Goal: Task Accomplishment & Management: Complete application form

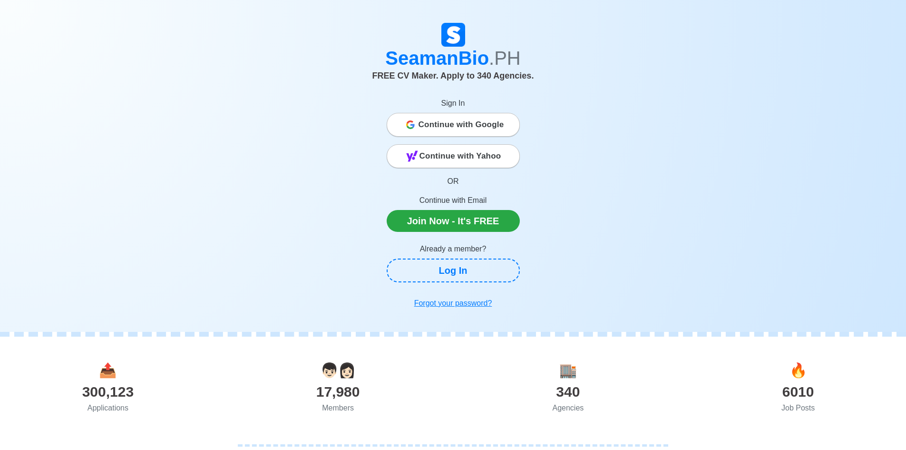
click at [490, 127] on span "Continue with Google" at bounding box center [462, 124] width 86 height 19
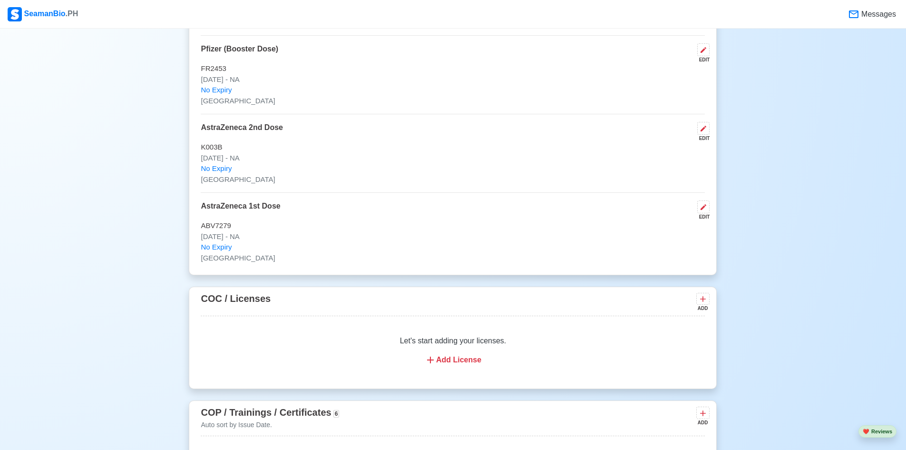
scroll to position [1380, 0]
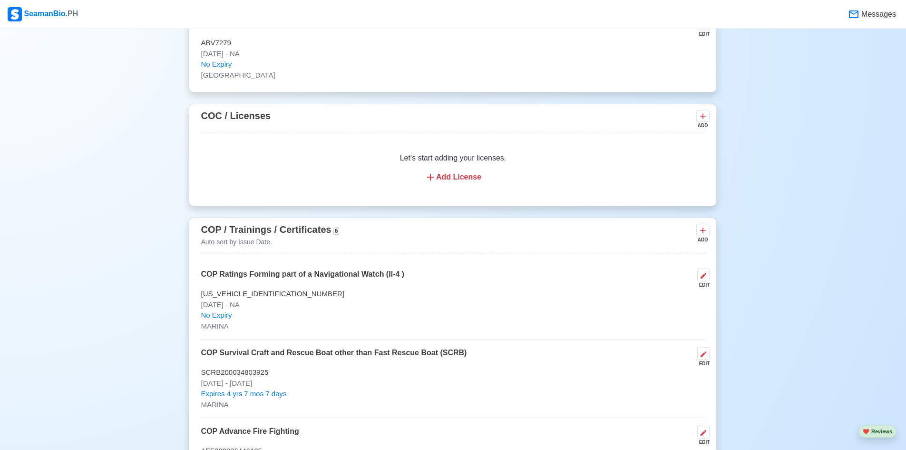
click at [471, 180] on div "Add License" at bounding box center [452, 176] width 481 height 11
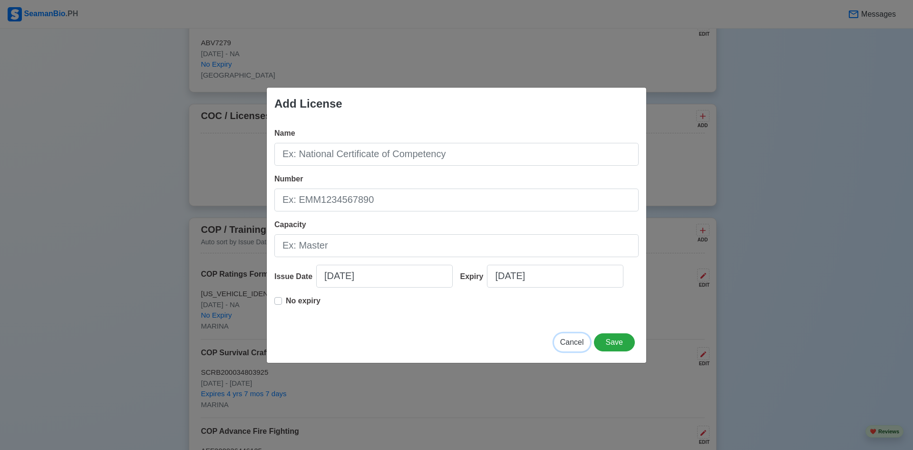
click at [567, 335] on button "Cancel" at bounding box center [572, 342] width 36 height 18
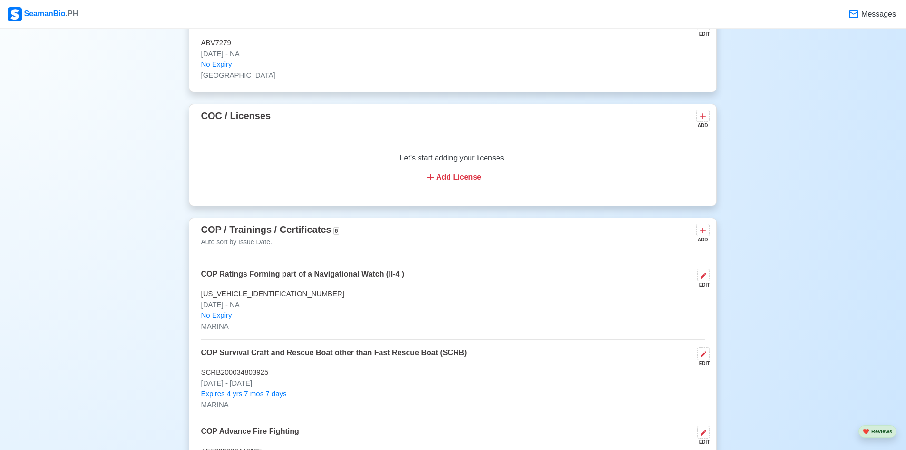
click at [463, 181] on div "Add License" at bounding box center [452, 176] width 481 height 11
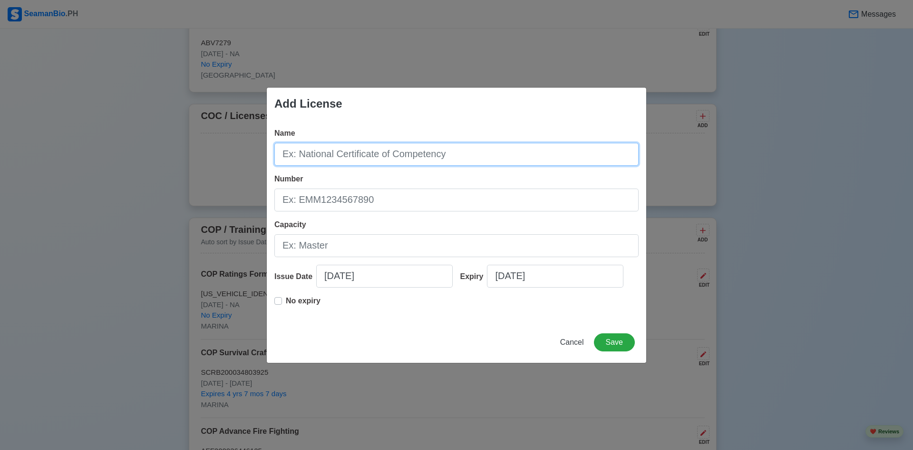
click at [382, 155] on input "Name" at bounding box center [457, 154] width 364 height 23
type input "C"
type input "c"
type input "CERTIFICATE OF COMPETENCY OIC-NW"
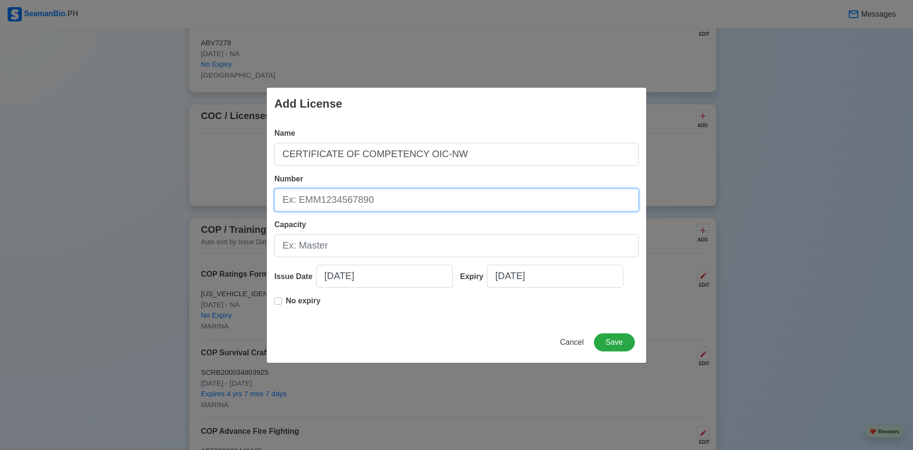
click at [405, 200] on input "Number" at bounding box center [457, 199] width 364 height 23
type input "COICNW200008721225"
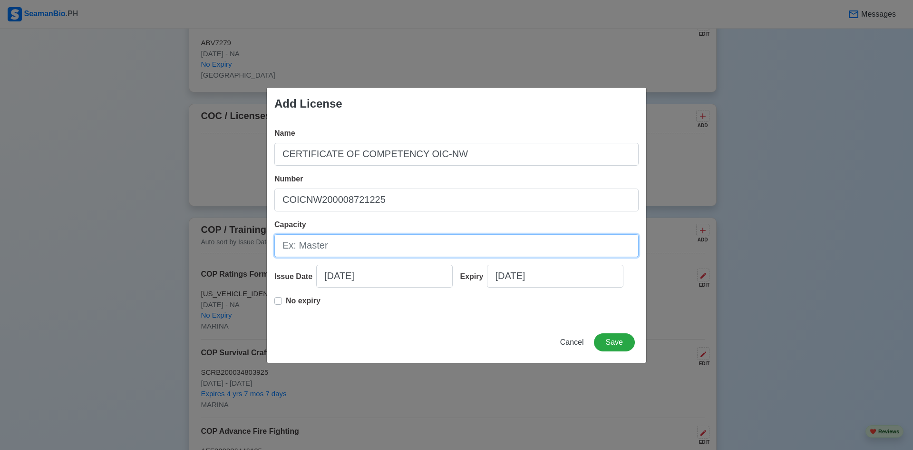
click at [386, 242] on input "Capacity" at bounding box center [457, 245] width 364 height 23
type input "o"
type input "OFFICER IN CHARGE OF A NAVIGATIONAL WATCH"
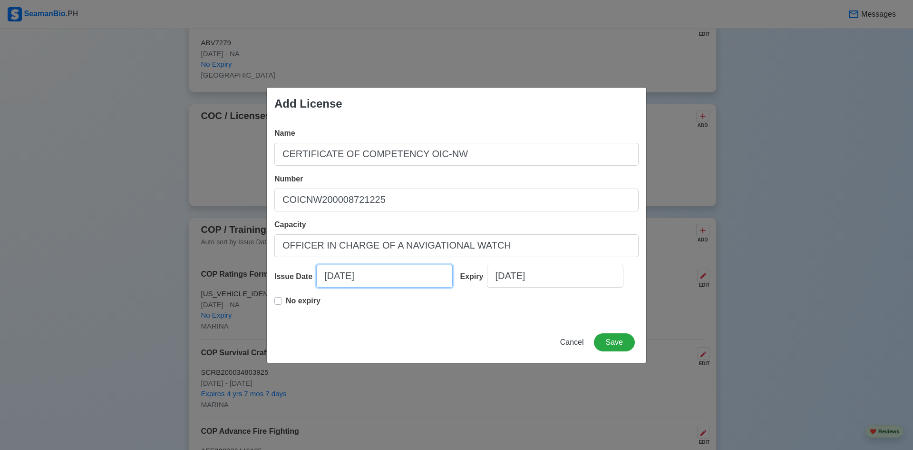
select select "****"
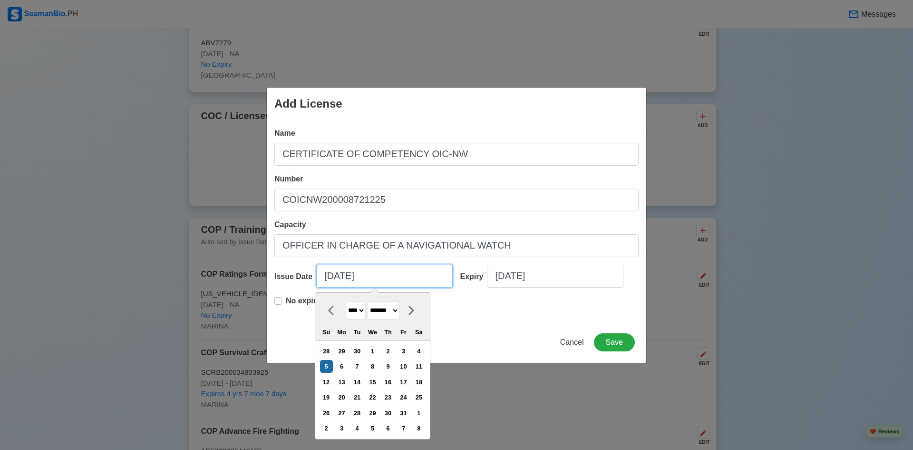
click at [332, 275] on input "[DATE]" at bounding box center [384, 276] width 137 height 23
click at [332, 312] on icon at bounding box center [331, 310] width 6 height 10
select select "*********"
click at [348, 410] on div "29" at bounding box center [341, 412] width 13 height 13
type input "09/29/2025"
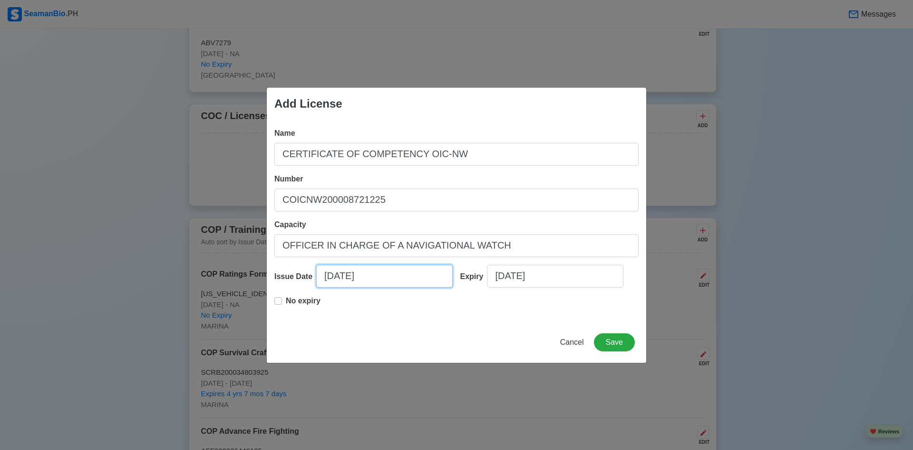
click at [325, 283] on input "09/29/2025" at bounding box center [384, 276] width 137 height 23
select select "****"
select select "*********"
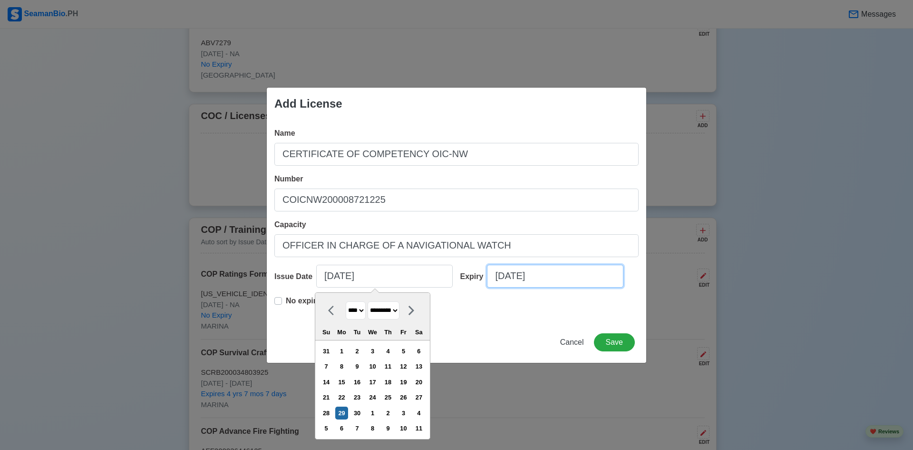
select select "****"
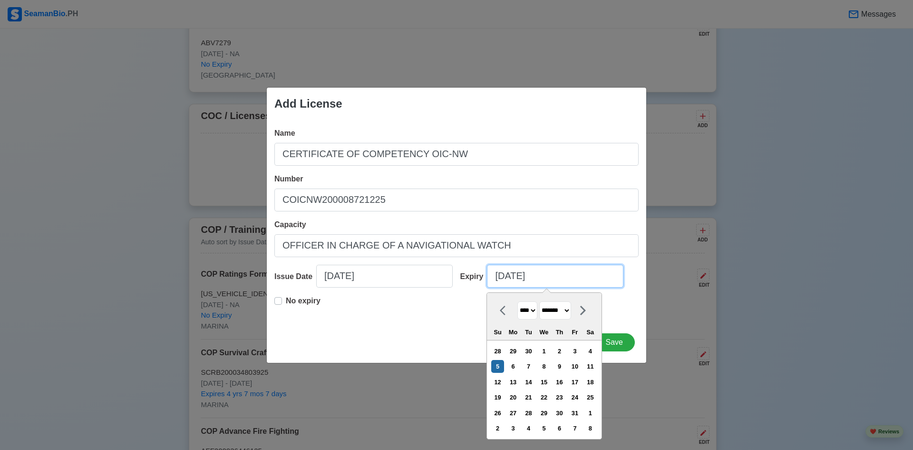
click at [503, 279] on input "[DATE]" at bounding box center [555, 276] width 137 height 23
click at [501, 311] on icon at bounding box center [503, 310] width 6 height 10
select select "*********"
click at [520, 412] on div "29" at bounding box center [513, 412] width 13 height 13
type input "09/29/2025"
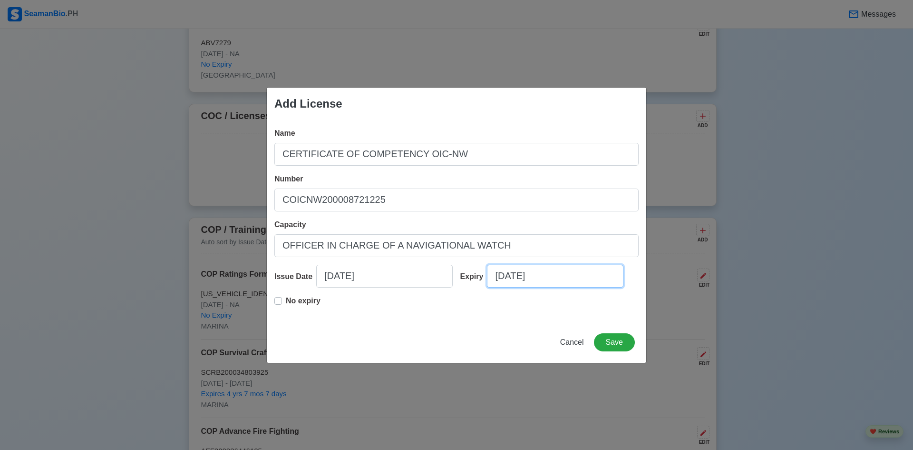
click at [562, 280] on input "09/29/2025" at bounding box center [555, 276] width 137 height 23
select select "****"
select select "*********"
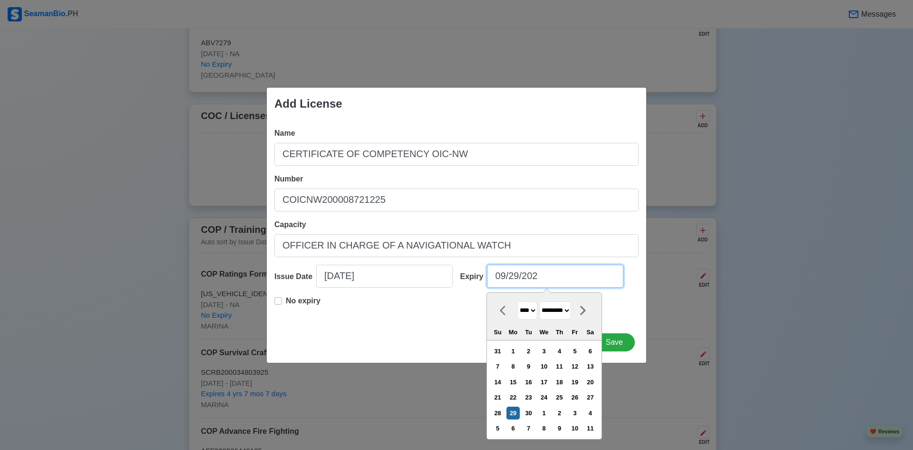
type input "09/29/20"
select select "****"
type input "09/29/2030"
select select "****"
type input "09/29/2030"
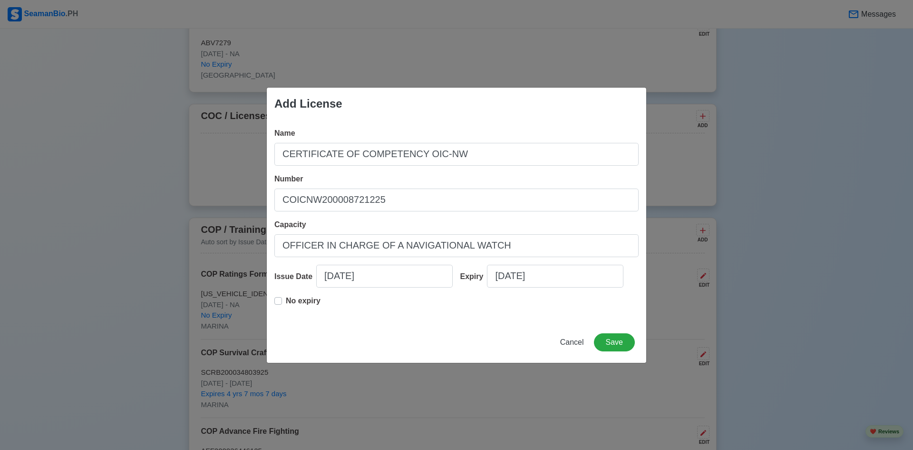
click at [429, 336] on div "Cancel Save" at bounding box center [457, 347] width 380 height 29
click at [616, 339] on button "Save" at bounding box center [614, 342] width 41 height 18
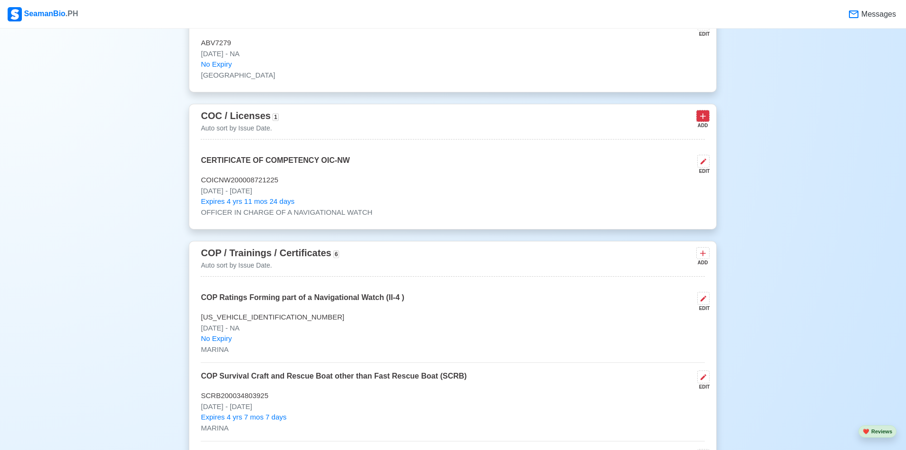
click at [700, 121] on icon at bounding box center [703, 116] width 10 height 10
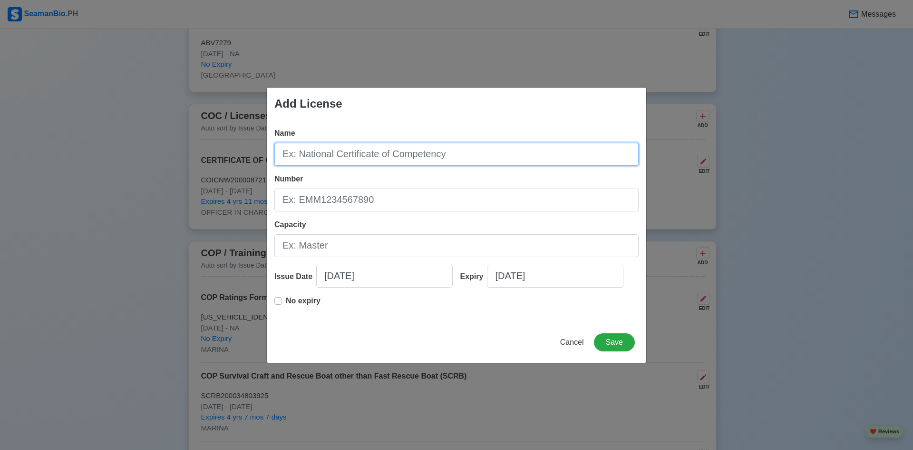
click at [478, 152] on input "Name" at bounding box center [457, 154] width 364 height 23
type input "GENERAL OPERATORS CERTIFICATE"
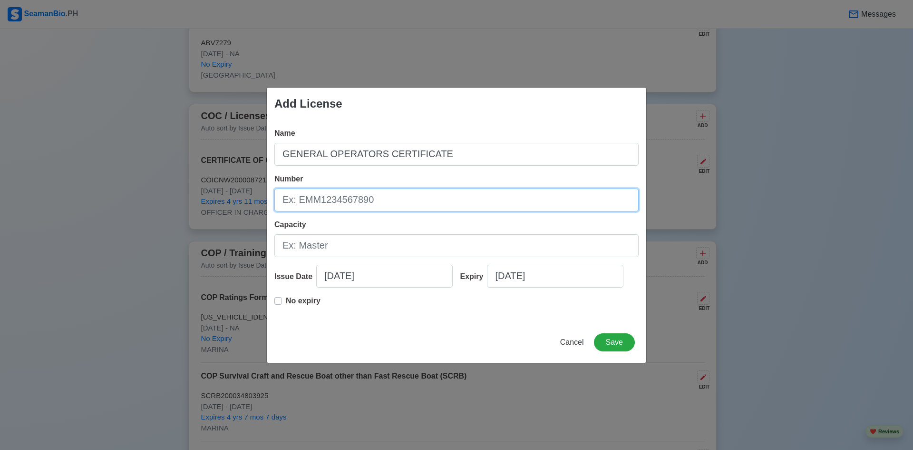
click at [360, 203] on input "Number" at bounding box center [457, 199] width 364 height 23
type input "GOC200014171825"
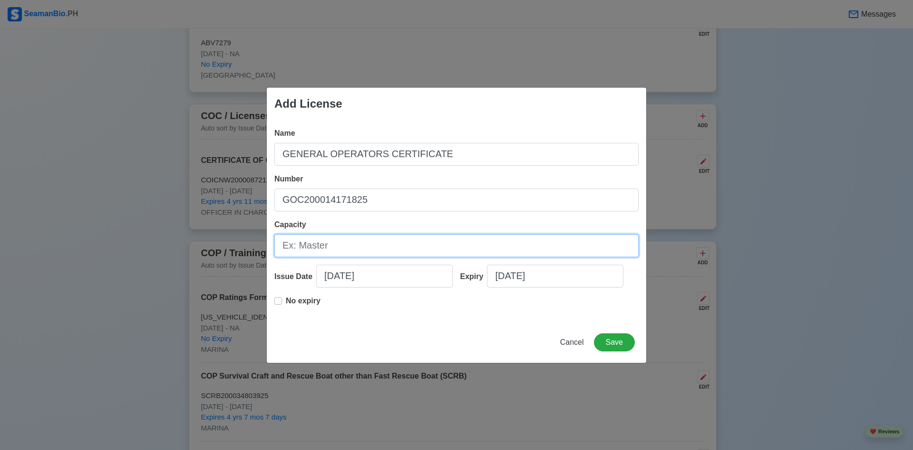
click at [337, 249] on input "Capacity" at bounding box center [457, 245] width 364 height 23
type input "GMDSS RADIO OPERATOR"
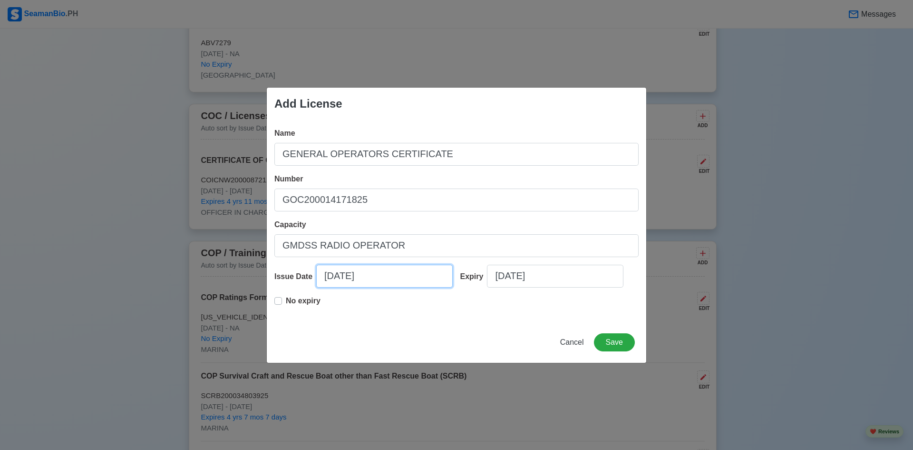
click at [327, 277] on input "[DATE]" at bounding box center [384, 276] width 137 height 23
select select "****"
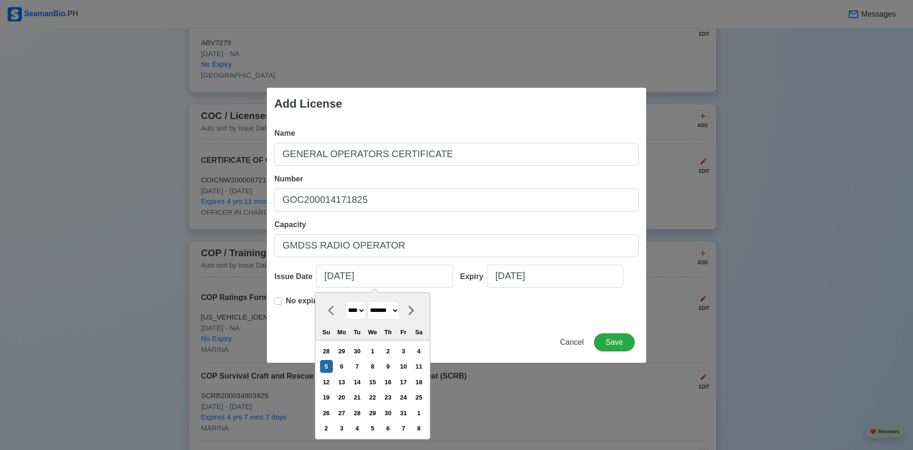
click at [333, 305] on icon at bounding box center [333, 309] width 11 height 11
select select "*********"
click at [348, 412] on div "29" at bounding box center [341, 412] width 13 height 13
type input "09/29/2025"
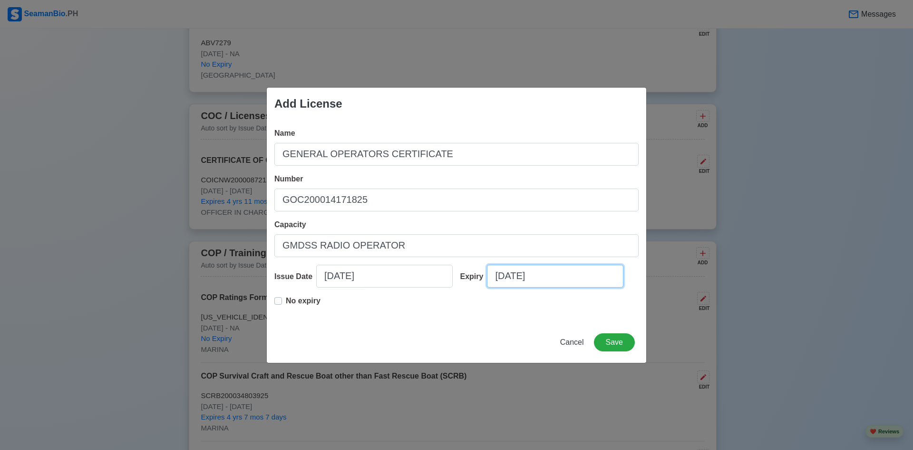
click at [504, 274] on input "[DATE]" at bounding box center [555, 276] width 137 height 23
select select "****"
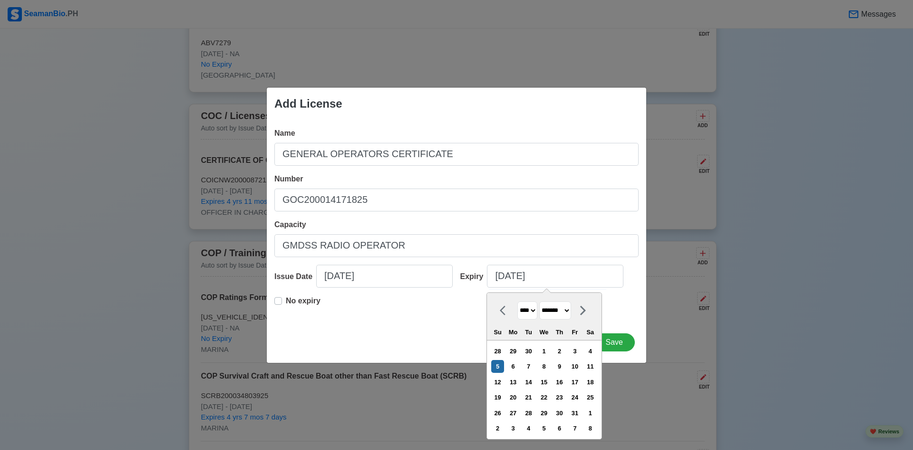
click at [502, 308] on icon at bounding box center [503, 310] width 6 height 10
select select "*********"
click at [520, 409] on div "29" at bounding box center [513, 412] width 13 height 13
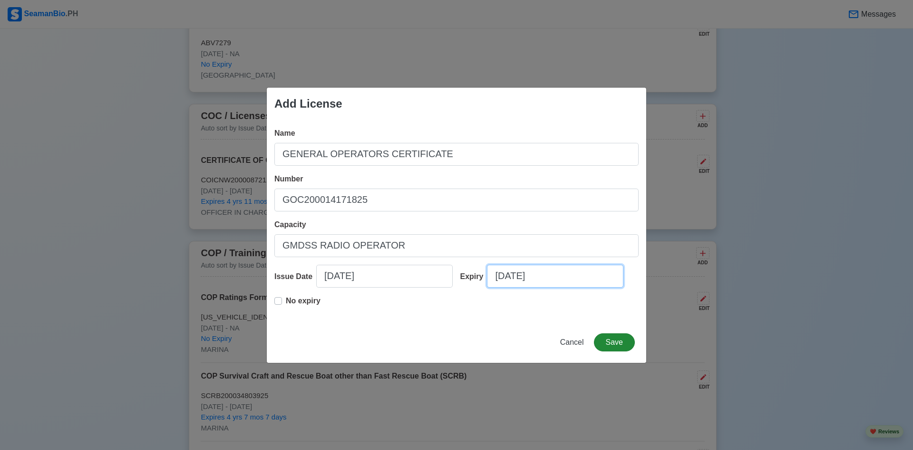
type input "09/29/2030"
click at [608, 343] on button "Save" at bounding box center [614, 342] width 41 height 18
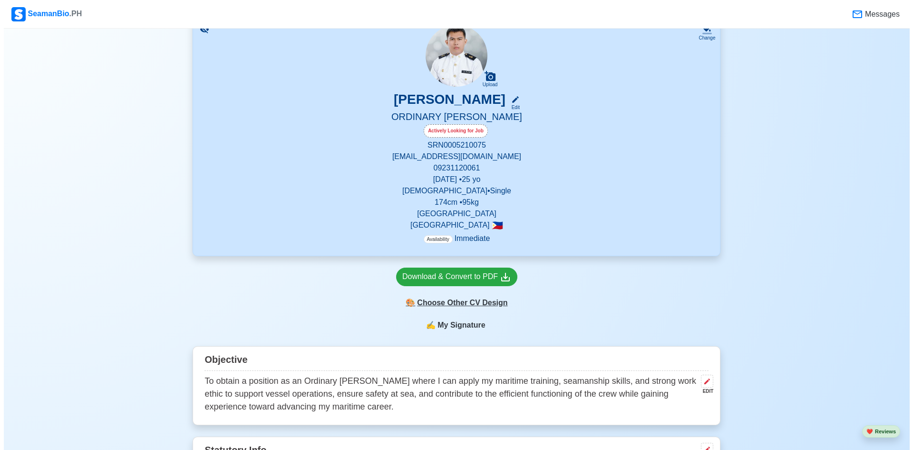
scroll to position [95, 0]
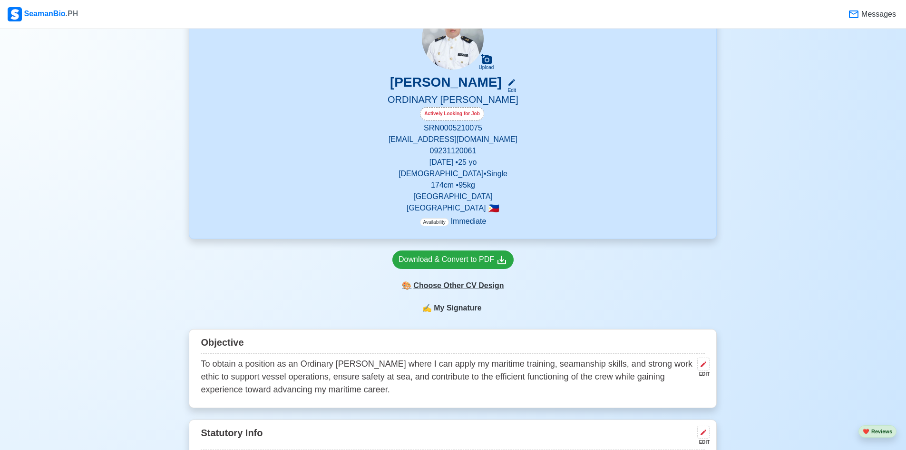
click at [475, 283] on div "🎨 Choose Other CV Design" at bounding box center [453, 285] width 121 height 18
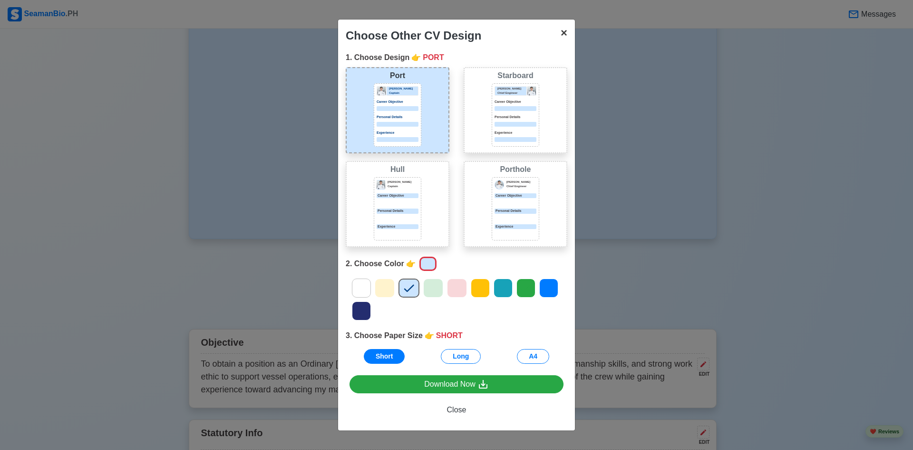
click at [567, 35] on span "×" at bounding box center [564, 32] width 7 height 13
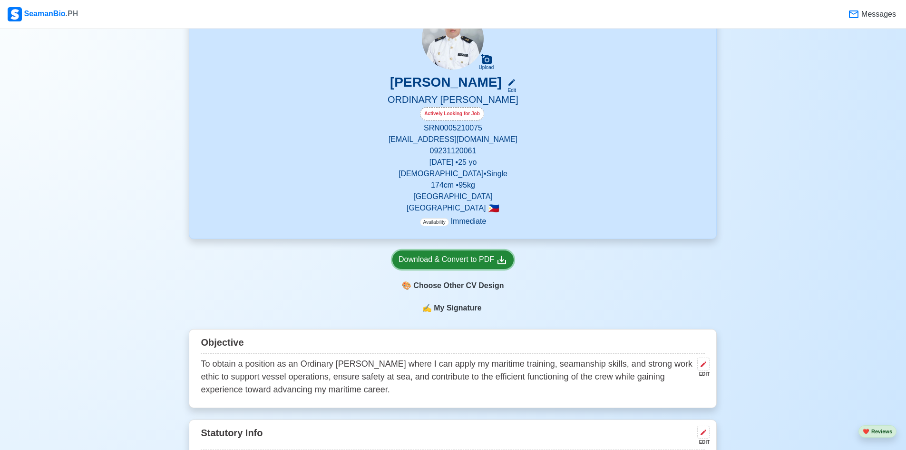
click at [469, 255] on div "Download & Convert to PDF" at bounding box center [453, 260] width 109 height 12
click at [457, 282] on div "🎨 Choose Other CV Design" at bounding box center [453, 285] width 121 height 18
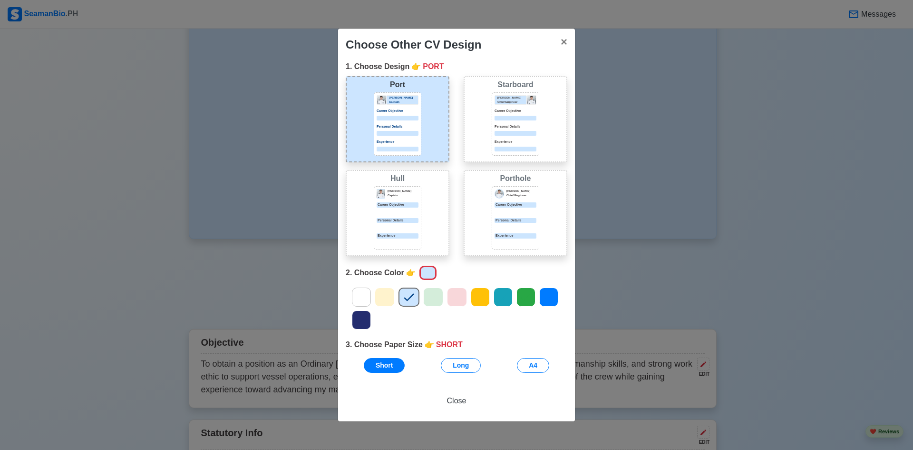
click at [383, 226] on div at bounding box center [398, 227] width 42 height 5
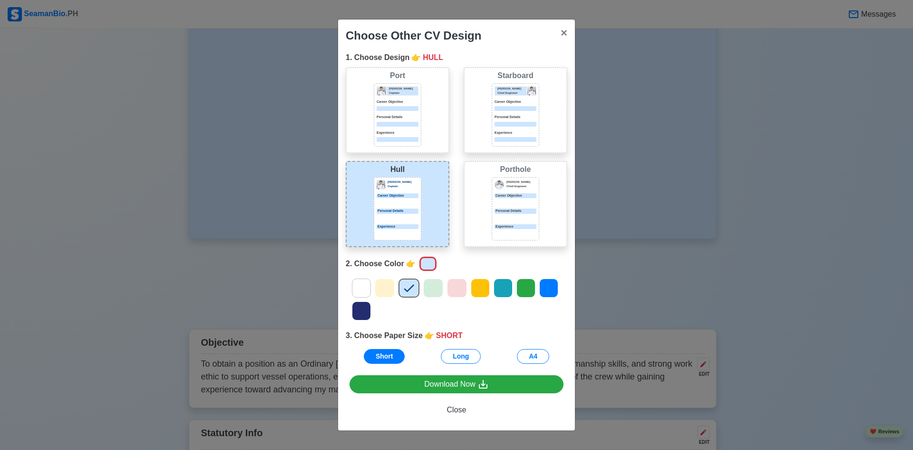
click at [510, 187] on p "Chief Engineer" at bounding box center [522, 186] width 30 height 4
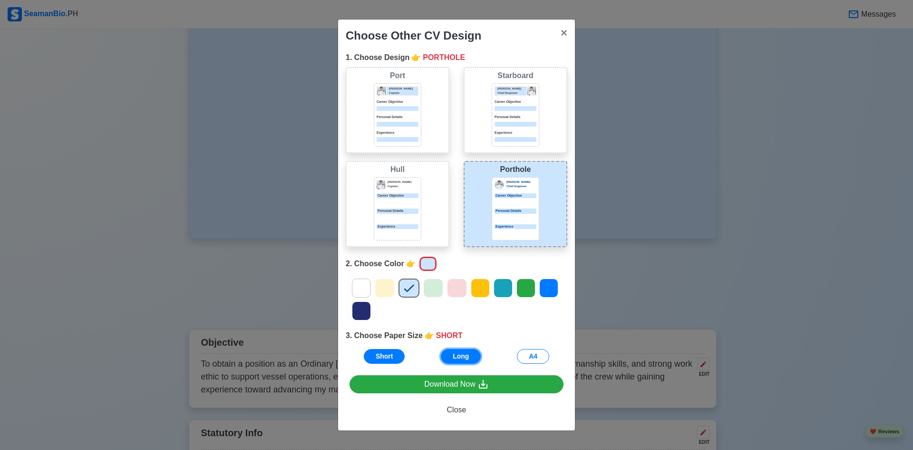
click at [460, 358] on button "Long" at bounding box center [461, 356] width 40 height 15
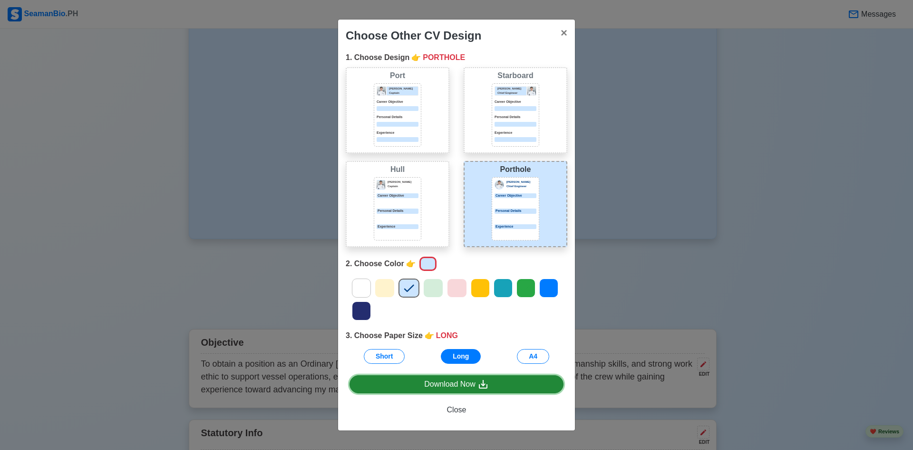
click at [467, 383] on div "Download Now" at bounding box center [456, 384] width 65 height 12
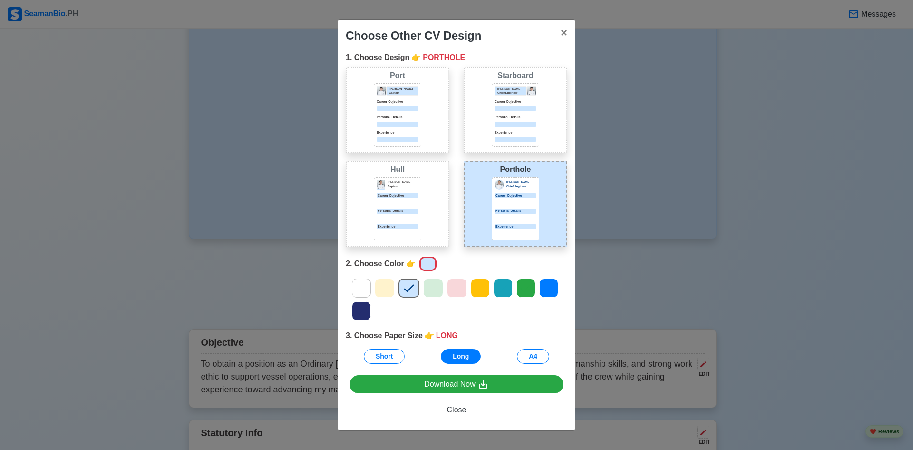
click at [417, 196] on p "Career Objective" at bounding box center [398, 195] width 42 height 5
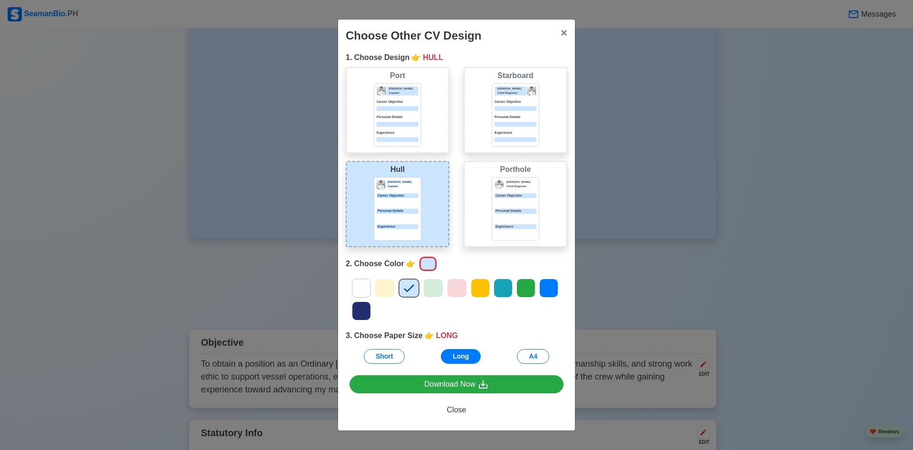
click at [550, 286] on icon at bounding box center [549, 288] width 14 height 14
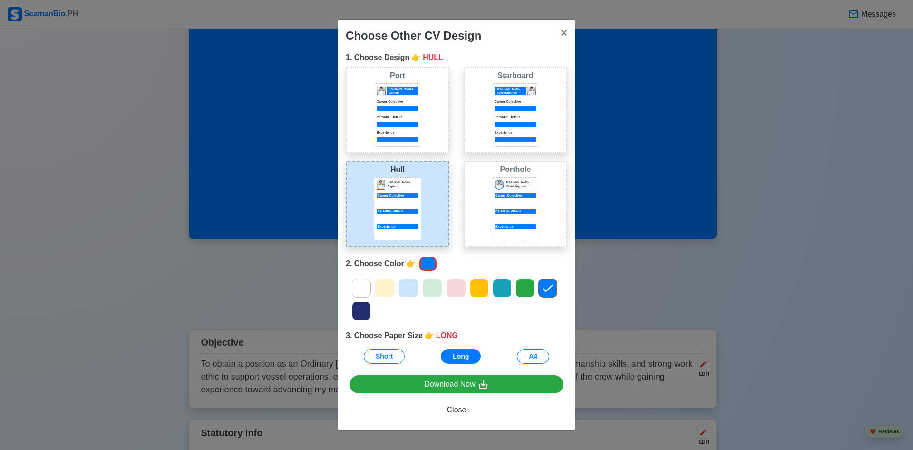
click at [432, 286] on icon at bounding box center [432, 288] width 14 height 14
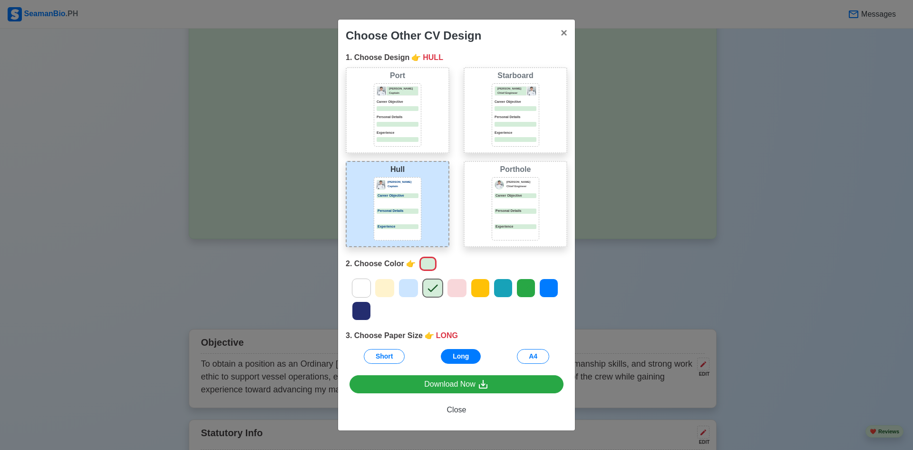
click at [463, 295] on div at bounding box center [457, 287] width 20 height 19
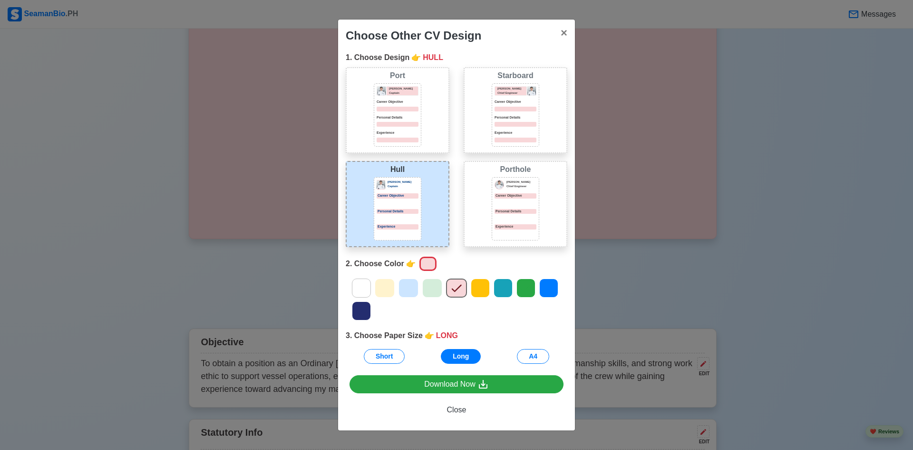
click at [475, 290] on icon at bounding box center [480, 288] width 14 height 14
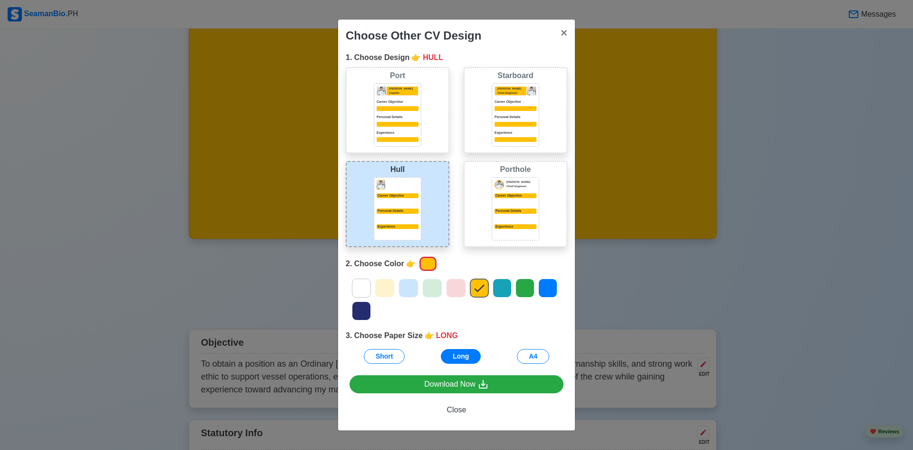
click at [505, 286] on icon at bounding box center [503, 288] width 10 height 8
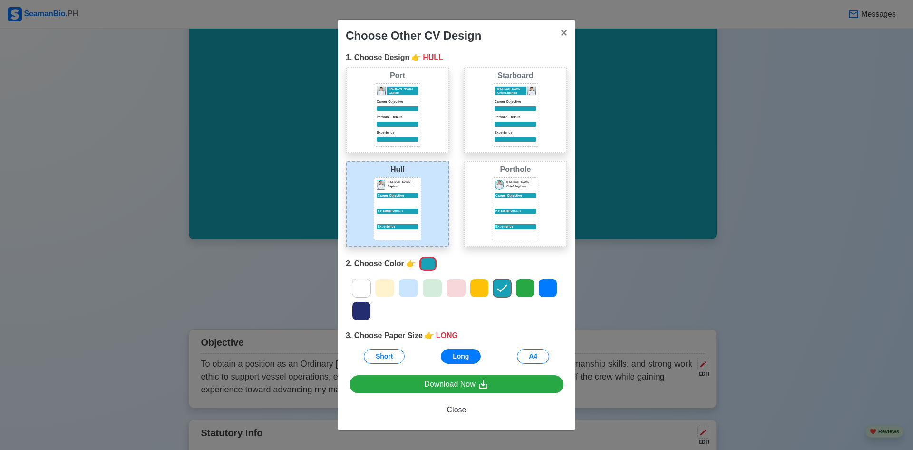
click at [427, 201] on div "Hull Donald Cris Captain Career Objective Personal Details Experience" at bounding box center [398, 204] width 104 height 86
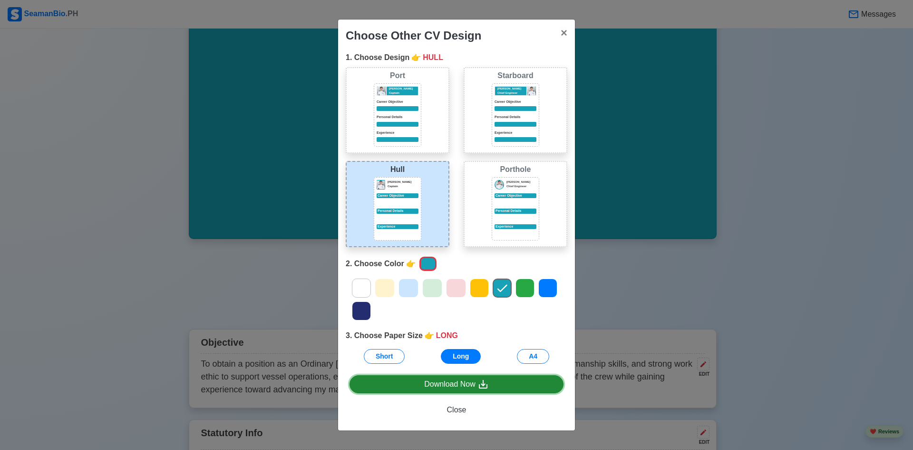
click at [474, 386] on div "Download Now" at bounding box center [456, 384] width 65 height 12
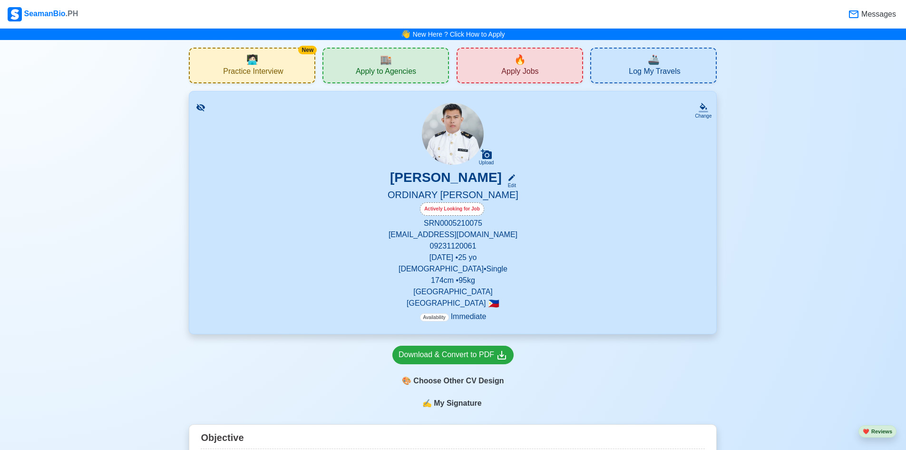
click at [460, 276] on p "174 cm • 95 kg" at bounding box center [453, 280] width 504 height 11
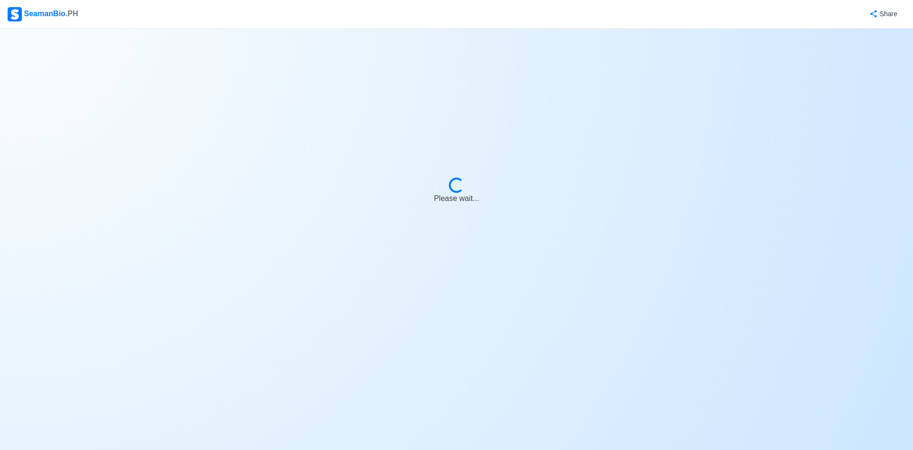
select select "Actively Looking for Job"
select select "Visible for Hiring"
select select "Single"
select select "Male"
select select "PH"
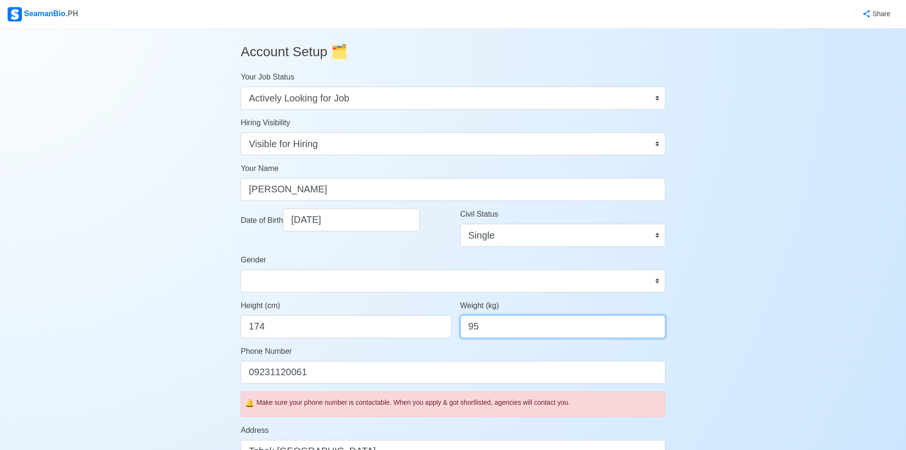
click at [484, 333] on input "95" at bounding box center [563, 326] width 205 height 23
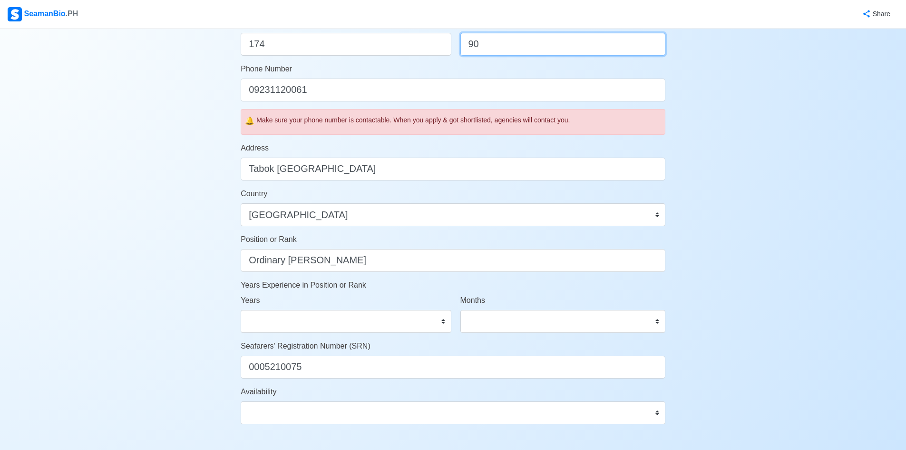
scroll to position [333, 0]
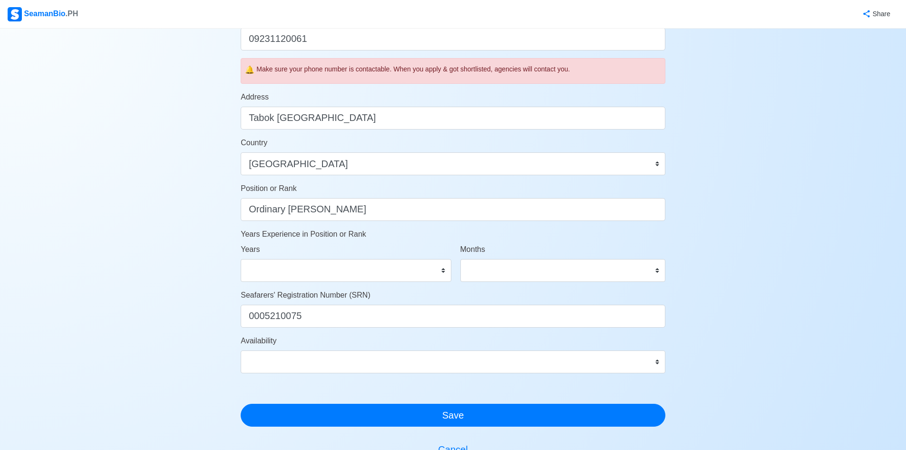
type input "90"
click at [658, 361] on select "Immediate Nov 2025 Dec 2025 Jan 2026 Feb 2026 Mar 2026 Apr 2026 May 2026 Jun 20…" at bounding box center [453, 361] width 425 height 23
select select "4102466400000"
click at [241, 350] on select "Immediate Nov 2025 Dec 2025 Jan 2026 Feb 2026 Mar 2026 Apr 2026 May 2026 Jun 20…" at bounding box center [453, 361] width 425 height 23
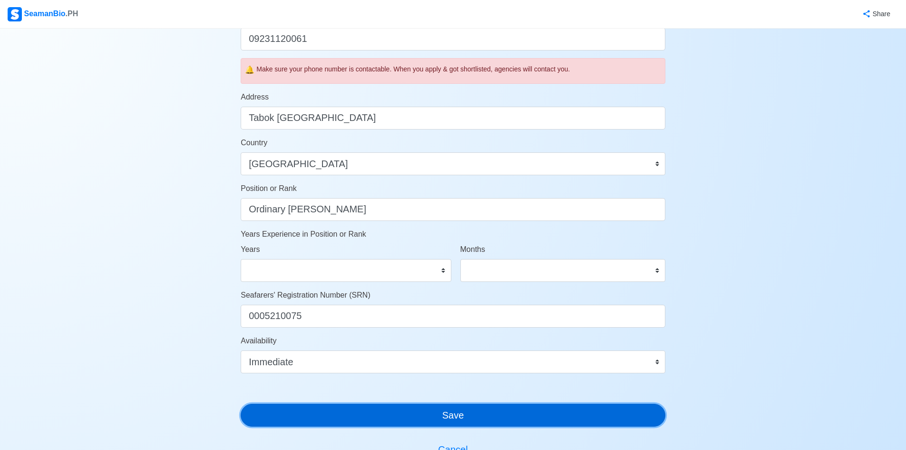
click at [446, 413] on button "Save" at bounding box center [453, 414] width 425 height 23
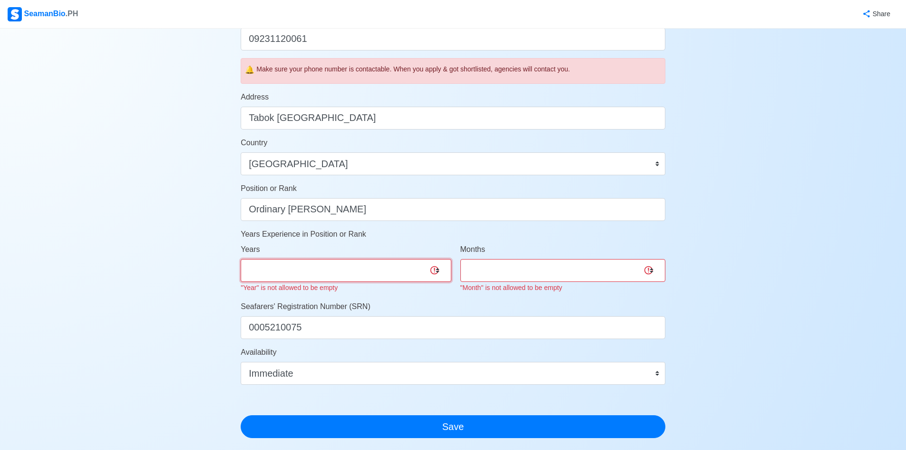
click at [421, 272] on select "0 1 2 3 4 5 6 7 8 9 10 11 12 13 14 15 16 17 18 19 20 21 22 23 24 25 26 27 28 29…" at bounding box center [346, 270] width 210 height 23
click at [241, 259] on select "0 1 2 3 4 5 6 7 8 9 10 11 12 13 14 15 16 17 18 19 20 21 22 23 24 25 26 27 28 29…" at bounding box center [346, 270] width 210 height 23
click at [298, 266] on select "0 1 2 3 4 5 6 7 8 9 10 11 12 13 14 15 16 17 18 19 20 21 22 23 24 25 26 27 28 29…" at bounding box center [346, 270] width 210 height 23
click at [241, 259] on select "0 1 2 3 4 5 6 7 8 9 10 11 12 13 14 15 16 17 18 19 20 21 22 23 24 25 26 27 28 29…" at bounding box center [346, 270] width 210 height 23
click at [486, 267] on select "0 1 2 3 4 5 6 7 8 9 10 11" at bounding box center [563, 270] width 205 height 23
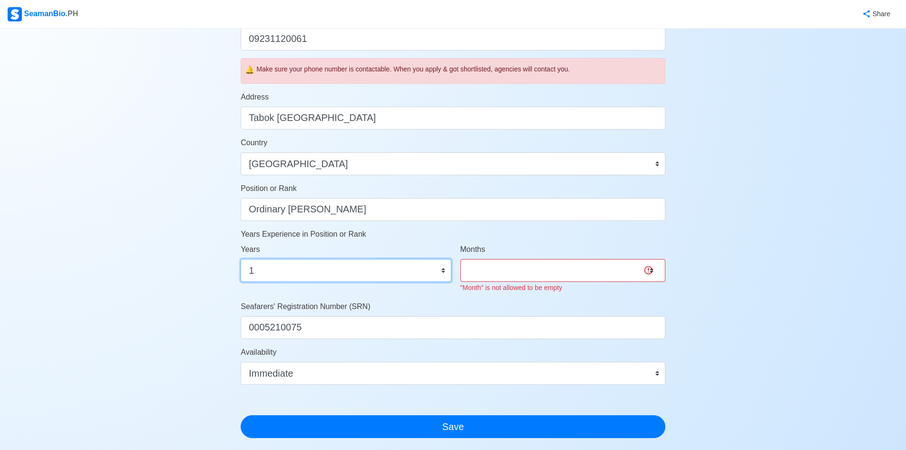
click at [368, 278] on select "0 1 2 3 4 5 6 7 8 9 10 11 12 13 14 15 16 17 18 19 20 21 22 23 24 25 26 27 28 29…" at bounding box center [346, 270] width 210 height 23
click at [241, 259] on select "0 1 2 3 4 5 6 7 8 9 10 11 12 13 14 15 16 17 18 19 20 21 22 23 24 25 26 27 28 29…" at bounding box center [346, 270] width 210 height 23
click at [507, 267] on select "0 1 2 3 4 5 6 7 8 9 10 11" at bounding box center [563, 270] width 205 height 23
click at [351, 270] on select "0 1 2 3 4 5 6 7 8 9 10 11 12 13 14 15 16 17 18 19 20 21 22 23 24 25 26 27 28 29…" at bounding box center [346, 270] width 210 height 23
select select "1"
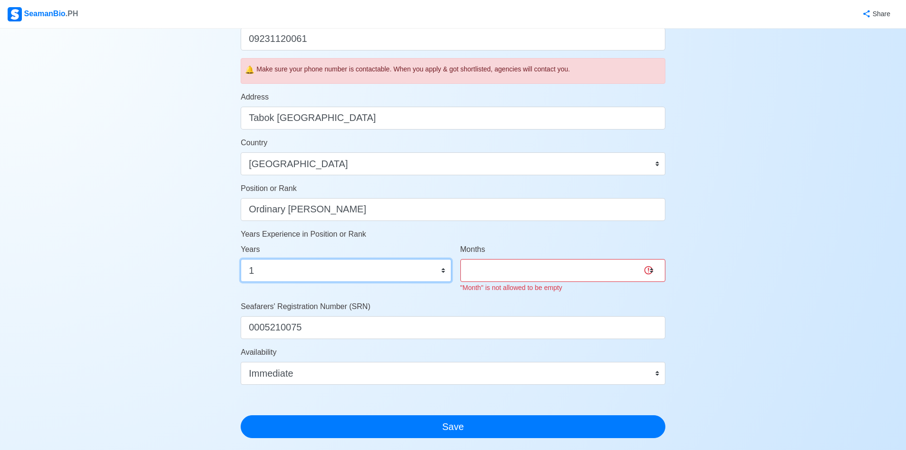
click at [241, 259] on select "0 1 2 3 4 5 6 7 8 9 10 11 12 13 14 15 16 17 18 19 20 21 22 23 24 25 26 27 28 29…" at bounding box center [346, 270] width 210 height 23
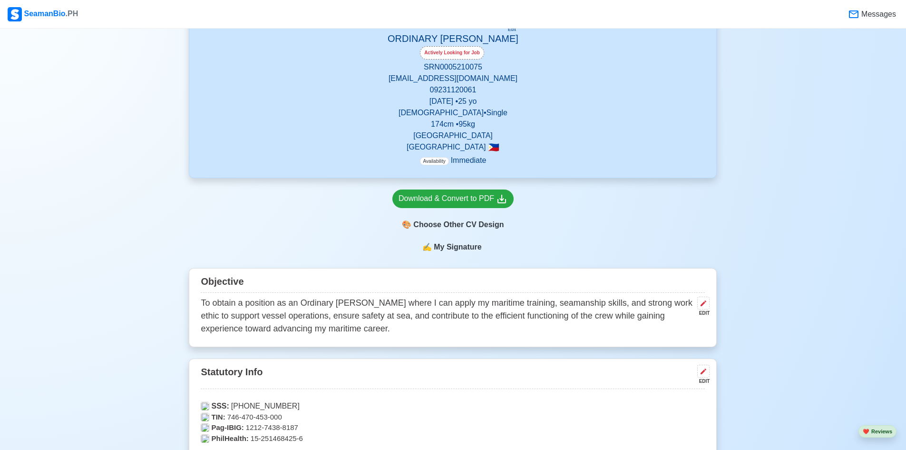
scroll to position [48, 0]
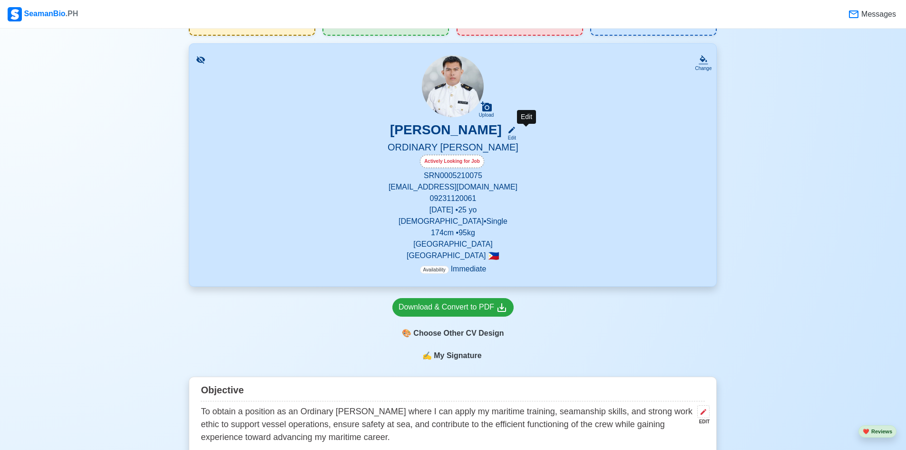
click at [516, 134] on icon at bounding box center [512, 130] width 9 height 9
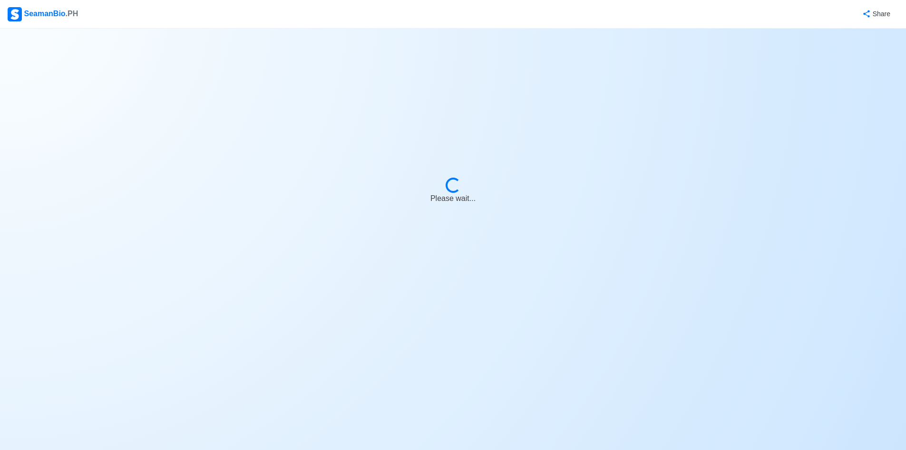
select select "Actively Looking for Job"
select select "Visible for Hiring"
select select "Single"
select select "[DEMOGRAPHIC_DATA]"
select select "PH"
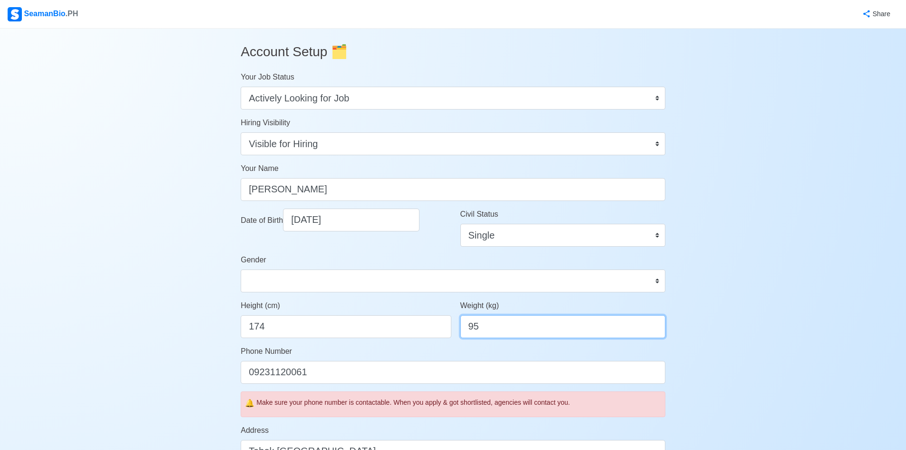
click at [480, 327] on input "95" at bounding box center [563, 326] width 205 height 23
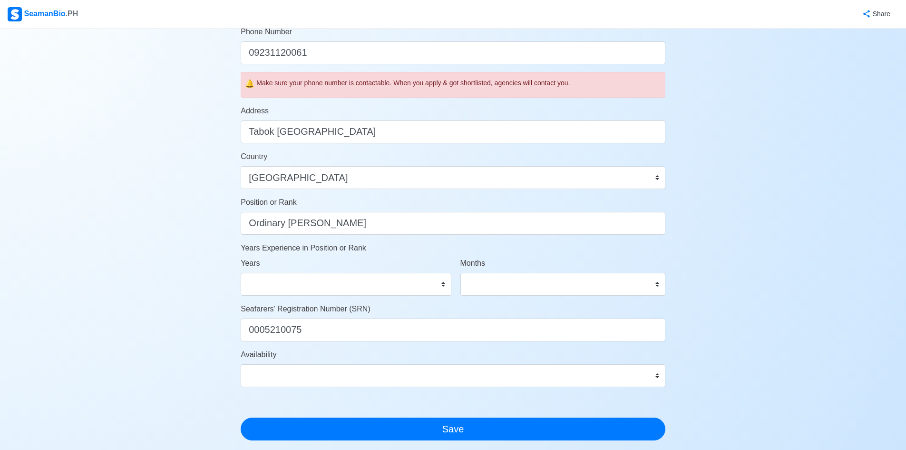
scroll to position [333, 0]
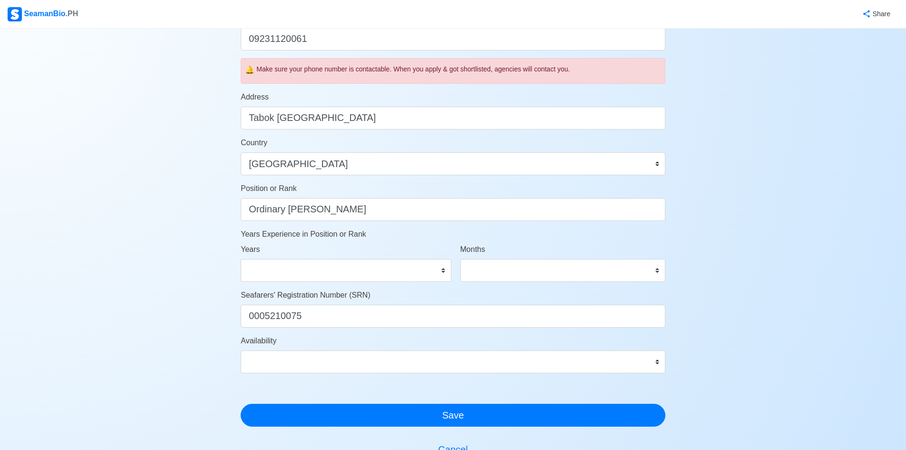
type input "90"
click at [653, 362] on select "Immediate Nov 2025 Dec 2025 Jan 2026 Feb 2026 Mar 2026 Apr 2026 May 2026 Jun 20…" at bounding box center [453, 361] width 425 height 23
select select "4102466400000"
click at [241, 350] on select "Immediate Nov 2025 Dec 2025 Jan 2026 Feb 2026 Mar 2026 Apr 2026 May 2026 Jun 20…" at bounding box center [453, 361] width 425 height 23
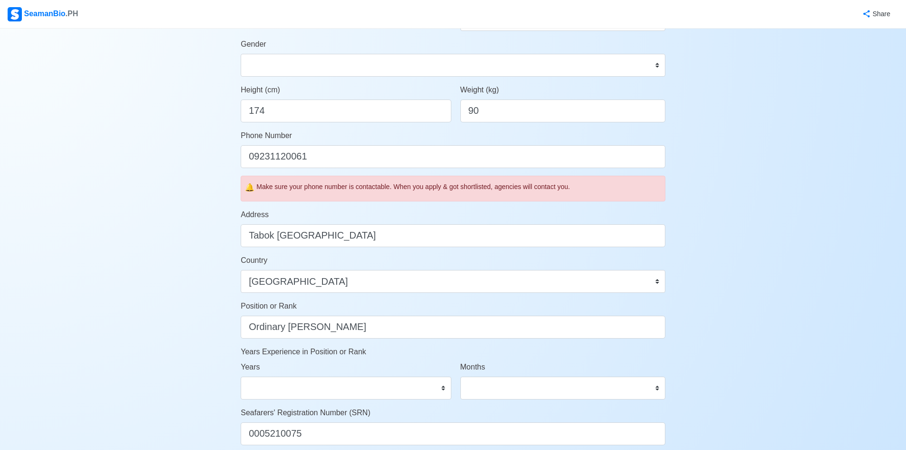
scroll to position [238, 0]
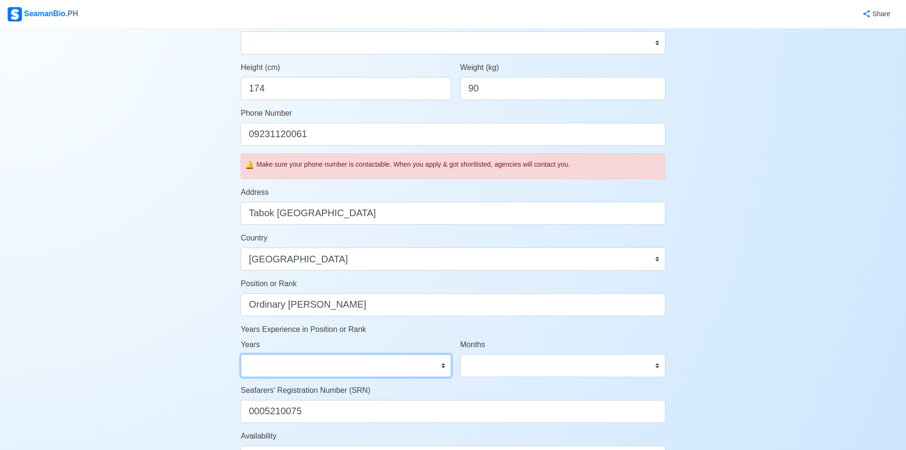
click at [417, 369] on select "0 1 2 3 4 5 6 7 8 9 10 11 12 13 14 15 16 17 18 19 20 21 22 23 24 25 26 27 28 29…" at bounding box center [346, 365] width 210 height 23
select select "0"
click at [241, 354] on select "0 1 2 3 4 5 6 7 8 9 10 11 12 13 14 15 16 17 18 19 20 21 22 23 24 25 26 27 28 29…" at bounding box center [346, 365] width 210 height 23
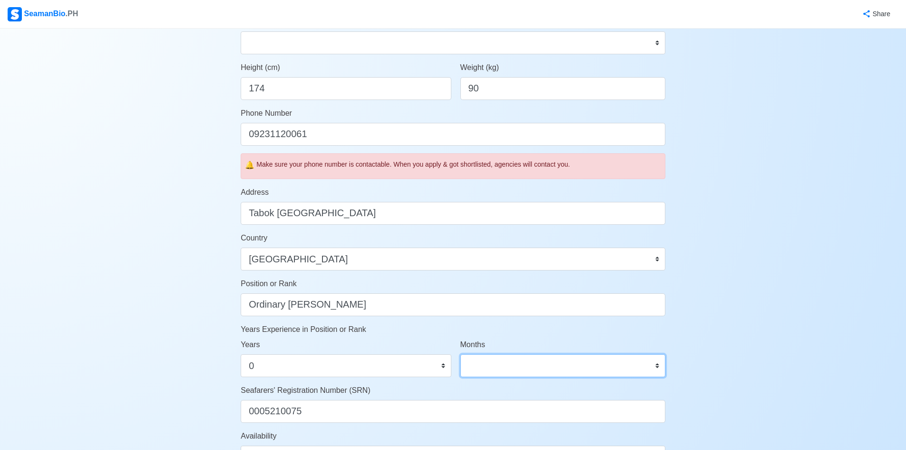
click at [532, 366] on select "0 1 2 3 4 5 6 7 8 9 10 11" at bounding box center [563, 365] width 205 height 23
select select "0"
click at [461, 354] on select "0 1 2 3 4 5 6 7 8 9 10 11" at bounding box center [563, 365] width 205 height 23
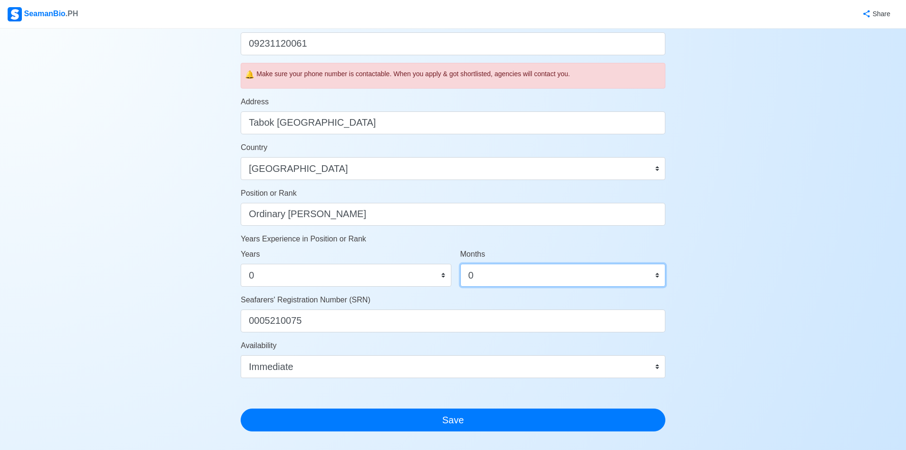
scroll to position [461, 0]
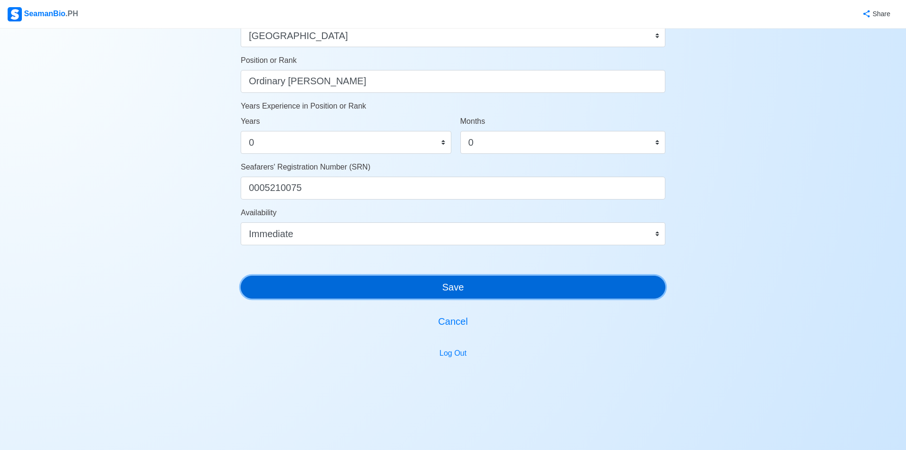
click at [477, 287] on button "Save" at bounding box center [453, 286] width 425 height 23
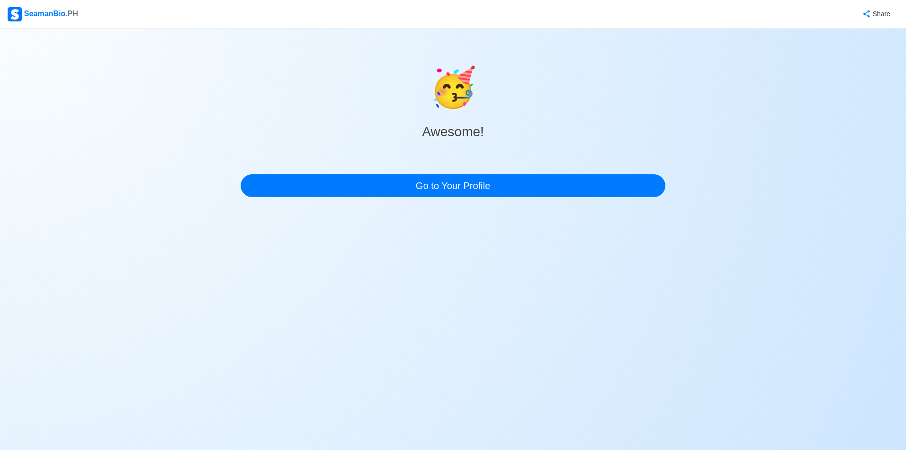
scroll to position [0, 0]
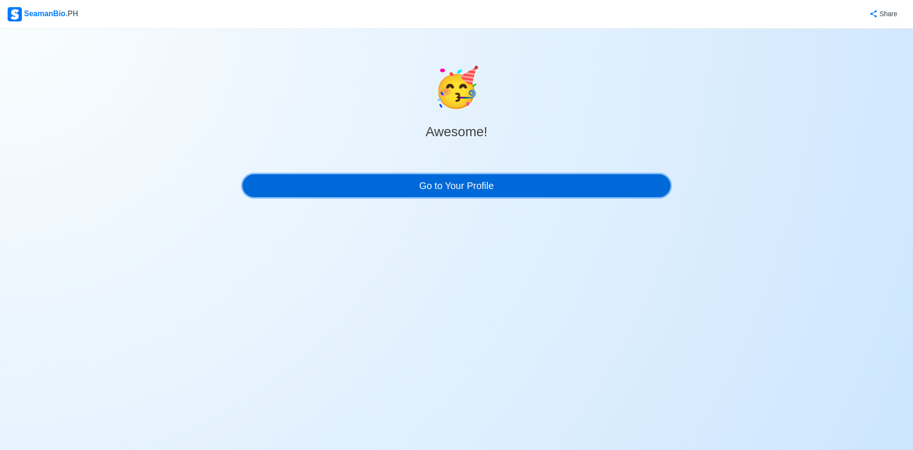
click at [413, 193] on link "Go to Your Profile" at bounding box center [457, 185] width 428 height 23
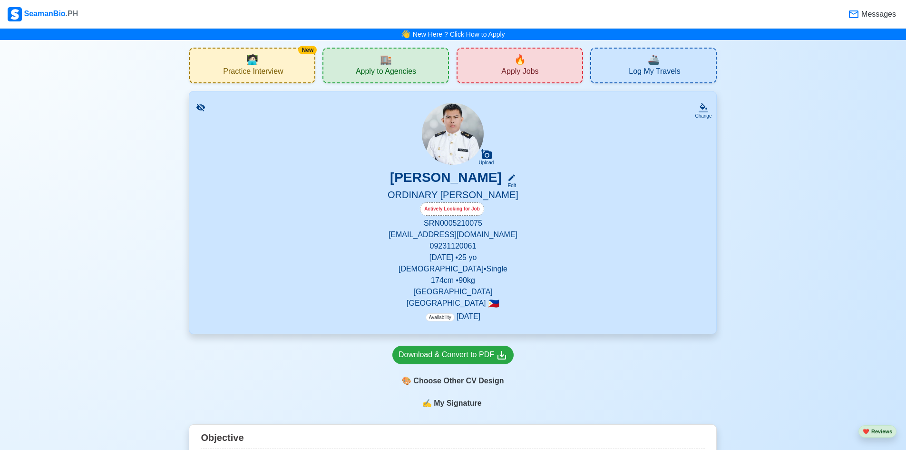
click at [471, 320] on p "Availability Jan 2100" at bounding box center [453, 316] width 55 height 11
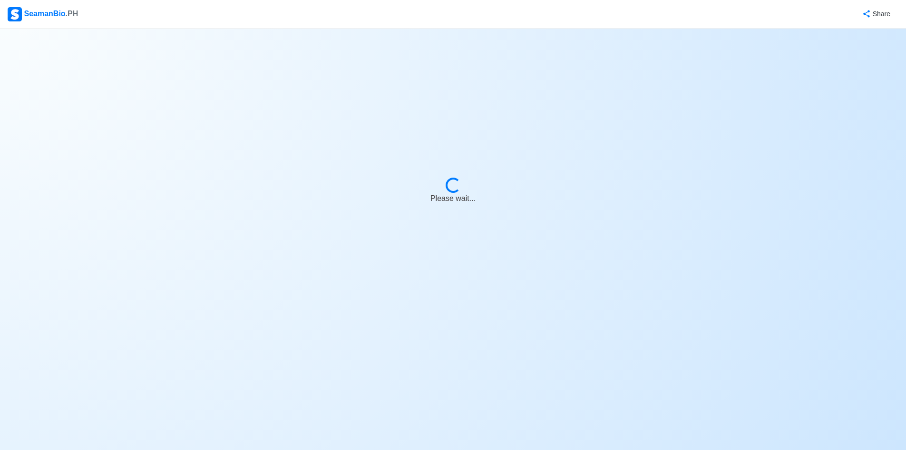
select select "Actively Looking for Job"
select select "Visible for Hiring"
select select "Single"
select select "[DEMOGRAPHIC_DATA]"
select select "PH"
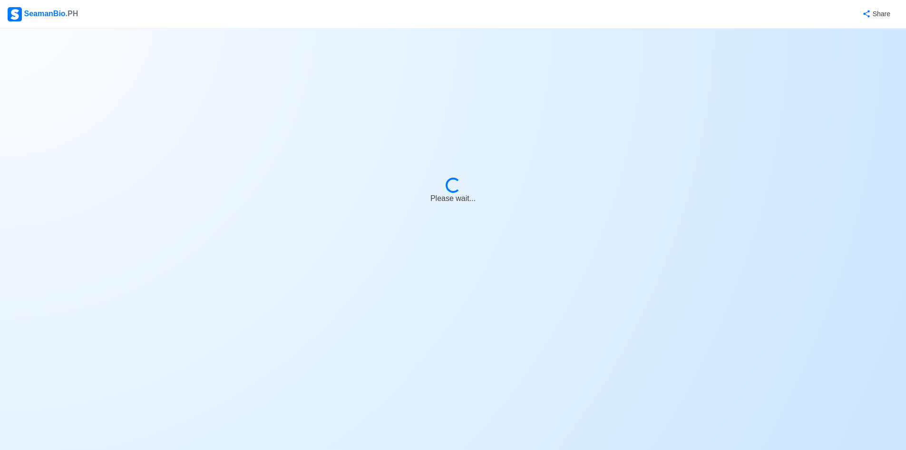
select select "4102466400000"
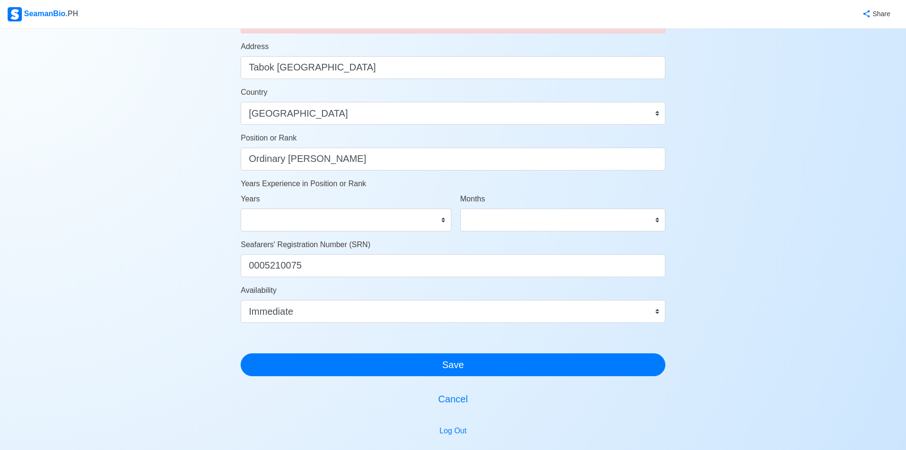
scroll to position [461, 0]
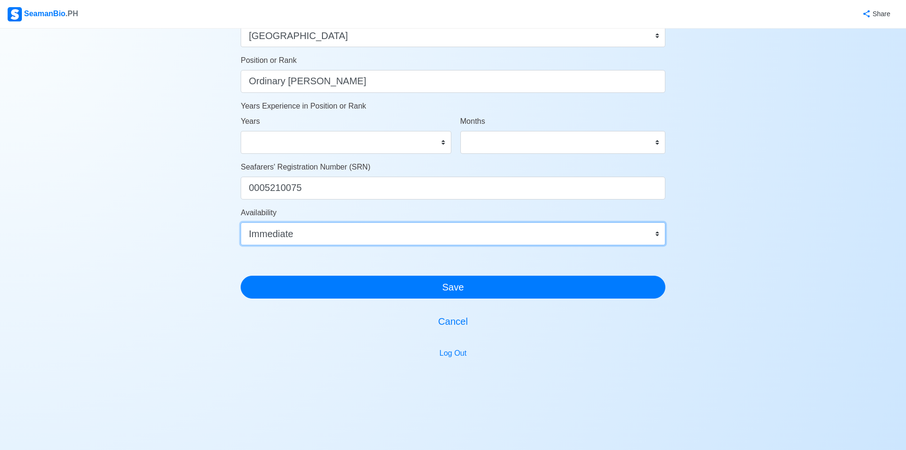
click at [607, 228] on select "Immediate Nov 2025 Dec 2025 Jan 2026 Feb 2026 Mar 2026 Apr 2026 May 2026 Jun 20…" at bounding box center [453, 233] width 425 height 23
click at [241, 222] on select "Immediate Nov 2025 Dec 2025 Jan 2026 Feb 2026 Mar 2026 Apr 2026 May 2026 Jun 20…" at bounding box center [453, 233] width 425 height 23
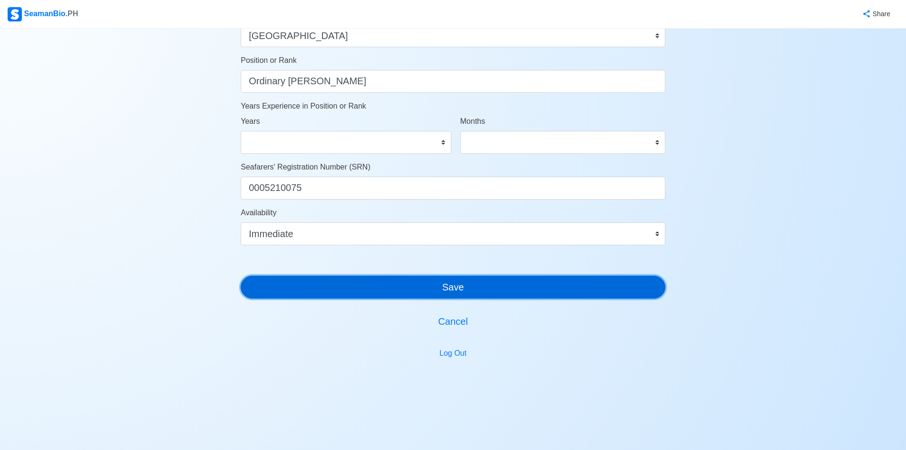
click at [512, 283] on button "Save" at bounding box center [453, 286] width 425 height 23
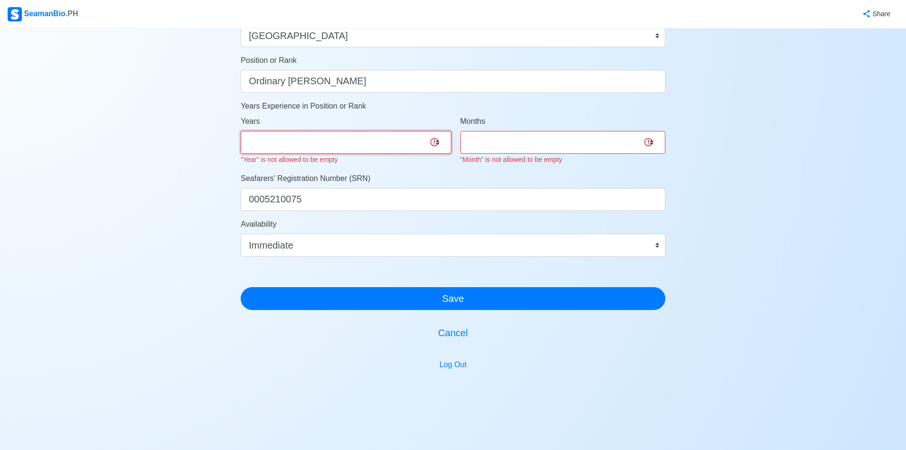
click at [412, 143] on select "0 1 2 3 4 5 6 7 8 9 10 11 12 13 14 15 16 17 18 19 20 21 22 23 24 25 26 27 28 29…" at bounding box center [346, 142] width 210 height 23
select select "0"
click at [241, 131] on select "0 1 2 3 4 5 6 7 8 9 10 11 12 13 14 15 16 17 18 19 20 21 22 23 24 25 26 27 28 29…" at bounding box center [346, 142] width 210 height 23
click at [451, 145] on select "0 1 2 3 4 5 6 7 8 9 10 11 12 13 14 15 16 17 18 19 20 21 22 23 24 25 26 27 28 29…" at bounding box center [346, 142] width 210 height 23
click at [472, 142] on select "0 1 2 3 4 5 6 7 8 9 10 11" at bounding box center [563, 142] width 205 height 23
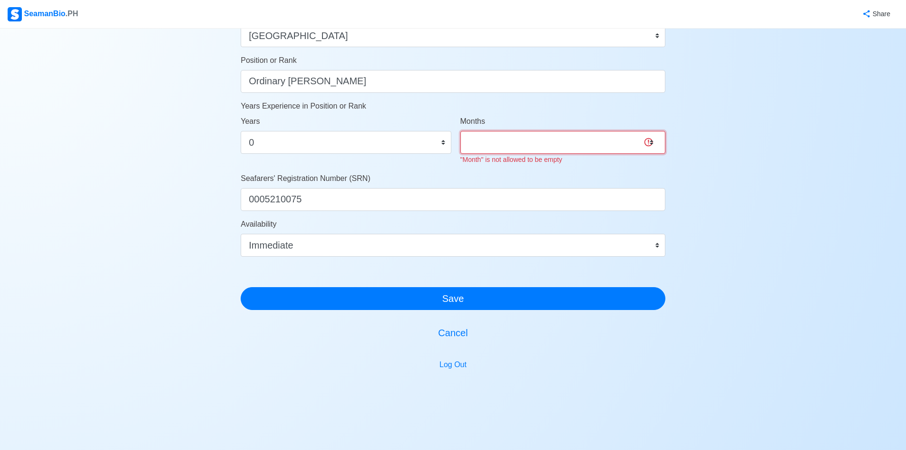
select select "0"
click at [461, 131] on select "0 1 2 3 4 5 6 7 8 9 10 11" at bounding box center [563, 142] width 205 height 23
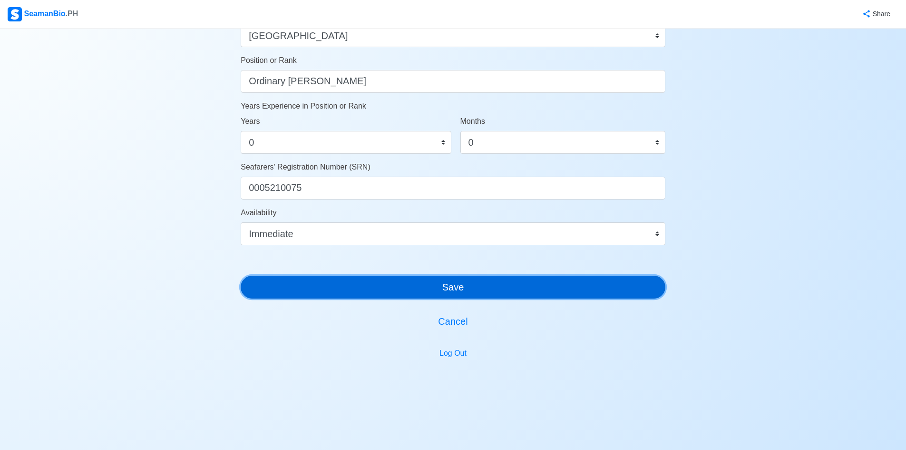
click at [494, 298] on button "Save" at bounding box center [453, 286] width 425 height 23
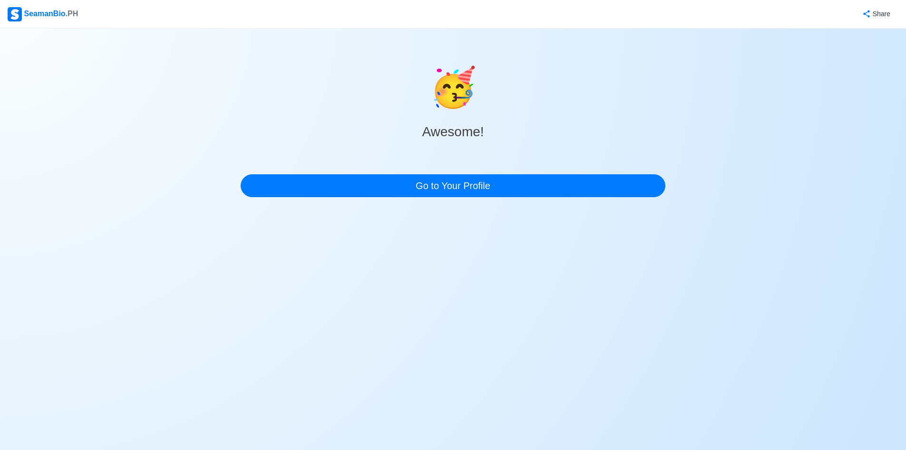
scroll to position [0, 0]
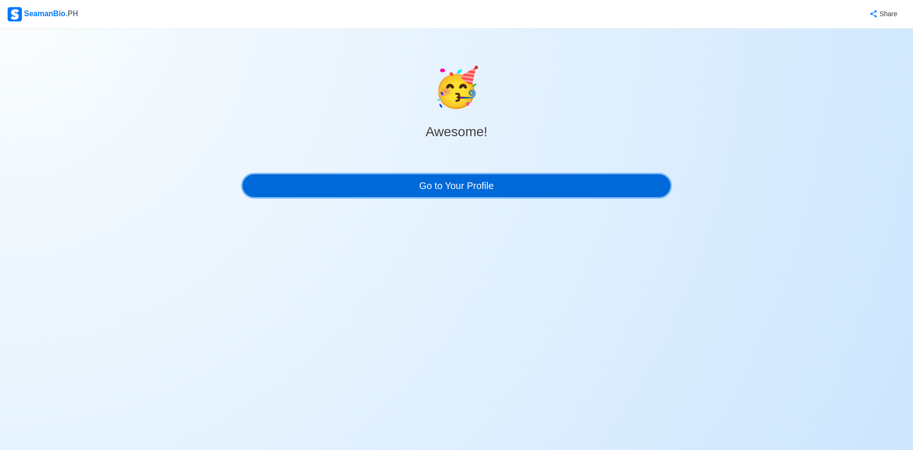
click at [381, 187] on link "Go to Your Profile" at bounding box center [457, 185] width 428 height 23
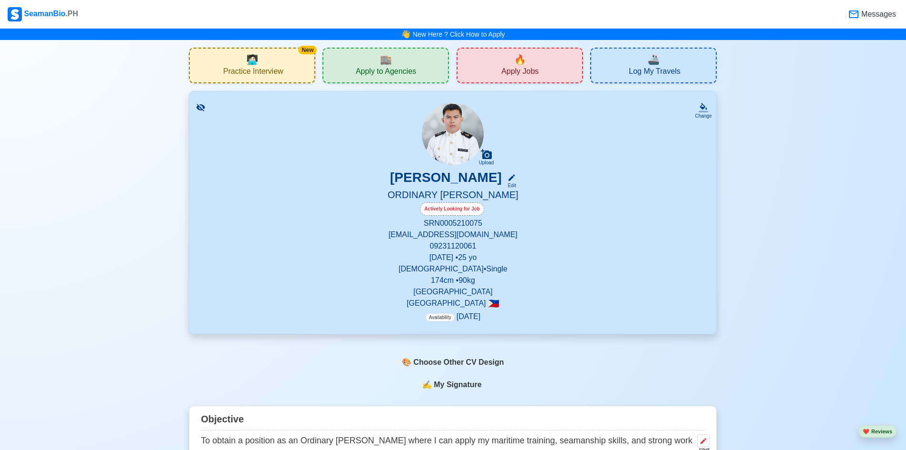
click at [275, 72] on span "Practice Interview" at bounding box center [253, 73] width 60 height 12
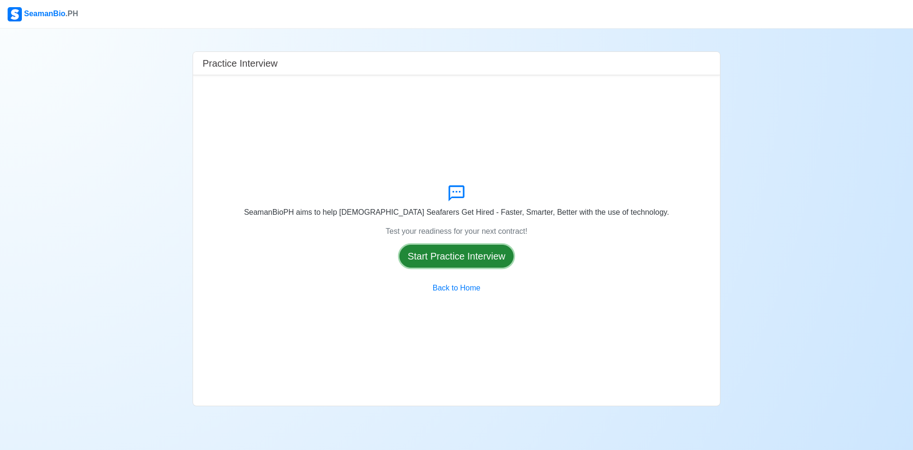
click at [466, 255] on button "Start Practice Interview" at bounding box center [457, 256] width 114 height 23
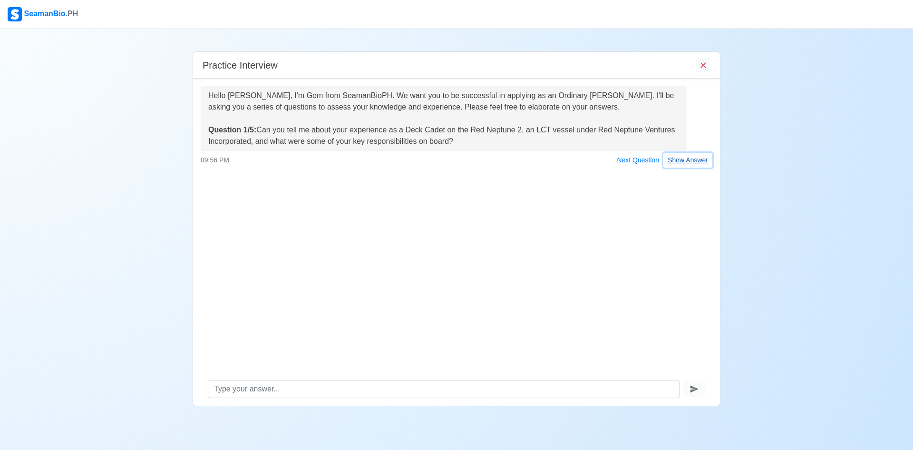
click at [680, 158] on button "Show Answer" at bounding box center [688, 160] width 49 height 15
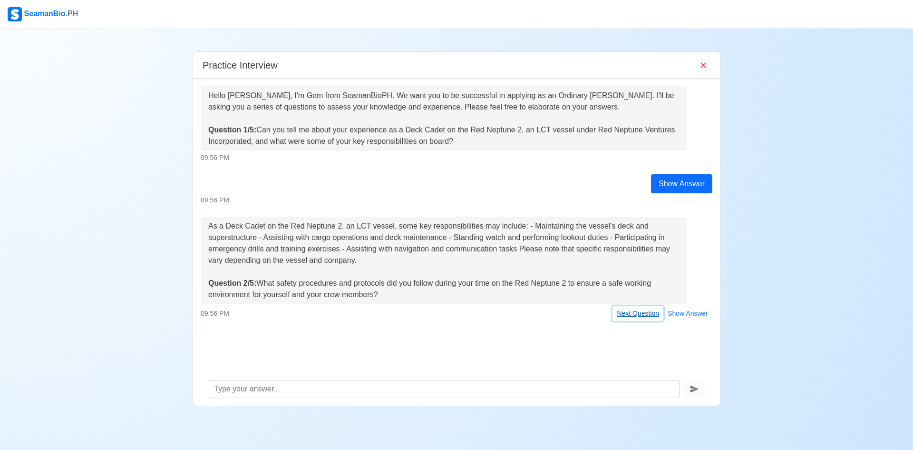
click at [644, 317] on button "Next Question" at bounding box center [638, 313] width 51 height 15
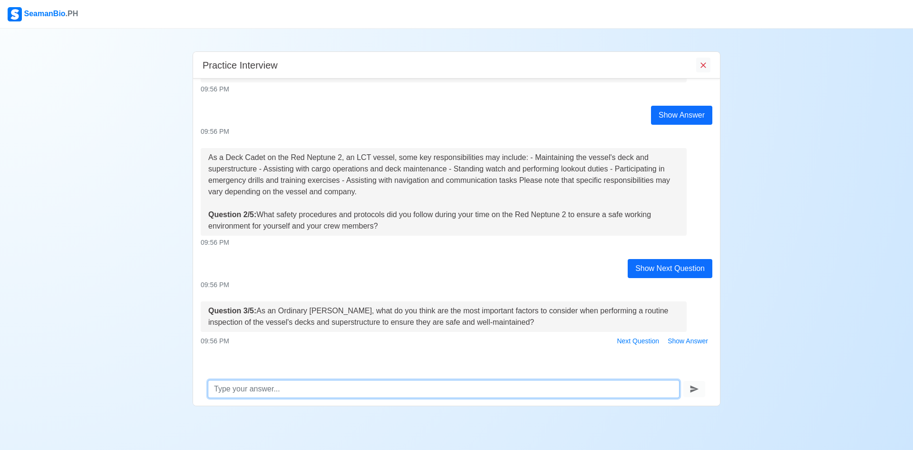
scroll to position [76, 0]
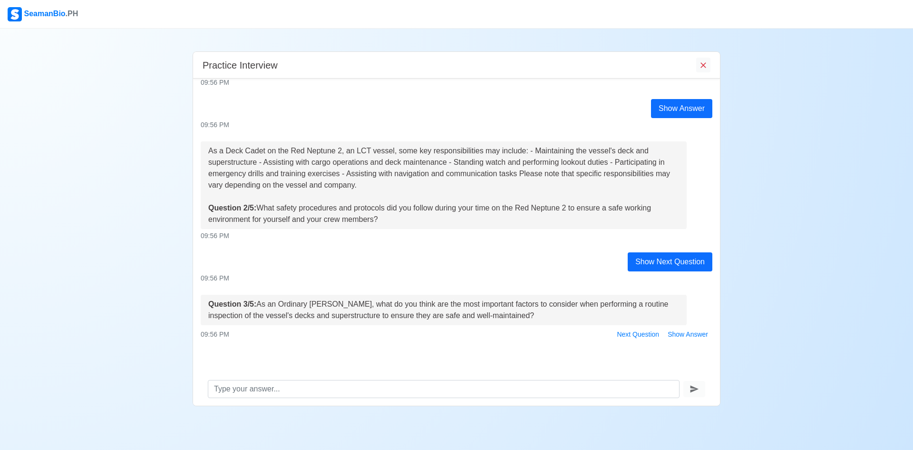
click at [660, 261] on div "Show Next Question" at bounding box center [670, 261] width 85 height 19
click at [595, 216] on div "As a Deck Cadet on the Red Neptune 2, an LCT vessel, some key responsibilities …" at bounding box center [443, 185] width 471 height 80
click at [668, 108] on div "Show Answer" at bounding box center [681, 108] width 61 height 19
click at [704, 63] on icon "End Interview" at bounding box center [704, 65] width 10 height 10
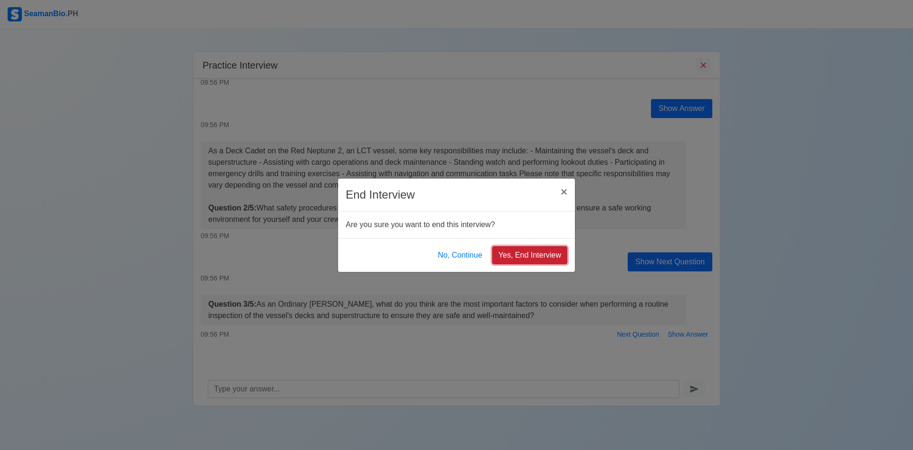
click at [548, 252] on button "Yes, End Interview" at bounding box center [529, 255] width 75 height 18
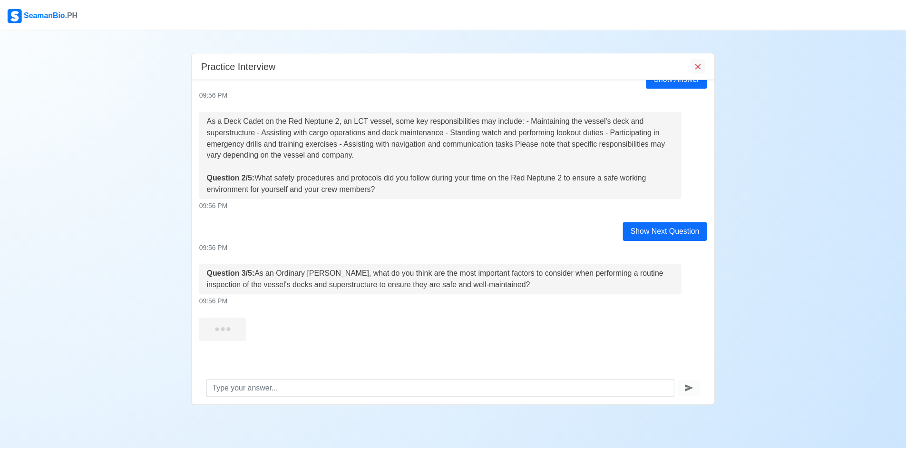
scroll to position [189, 0]
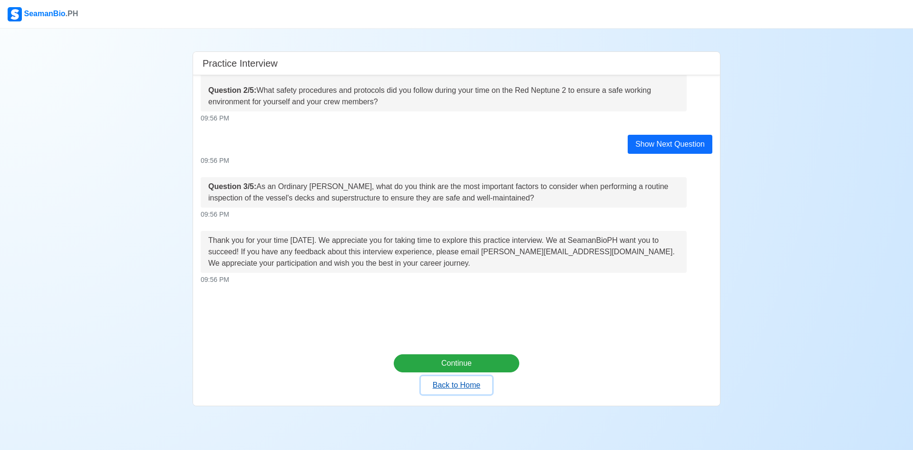
click at [458, 382] on button "Back to Home" at bounding box center [456, 385] width 71 height 18
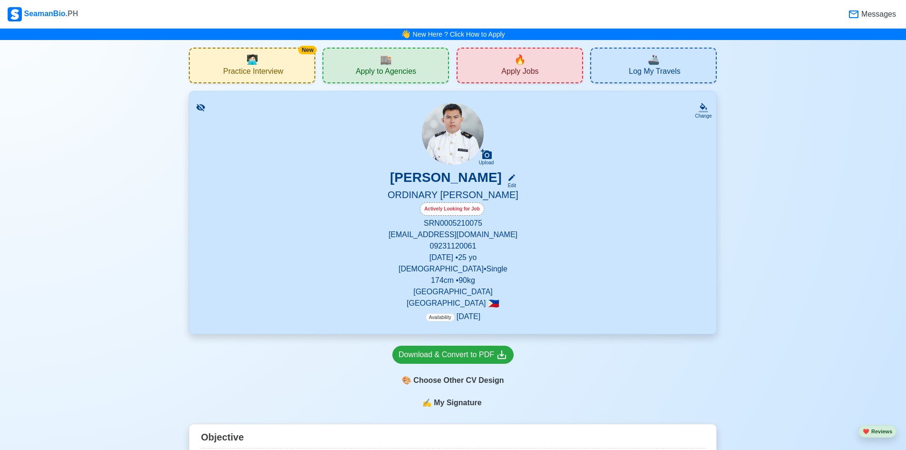
click at [545, 65] on div "🔥 Apply Jobs" at bounding box center [520, 66] width 127 height 36
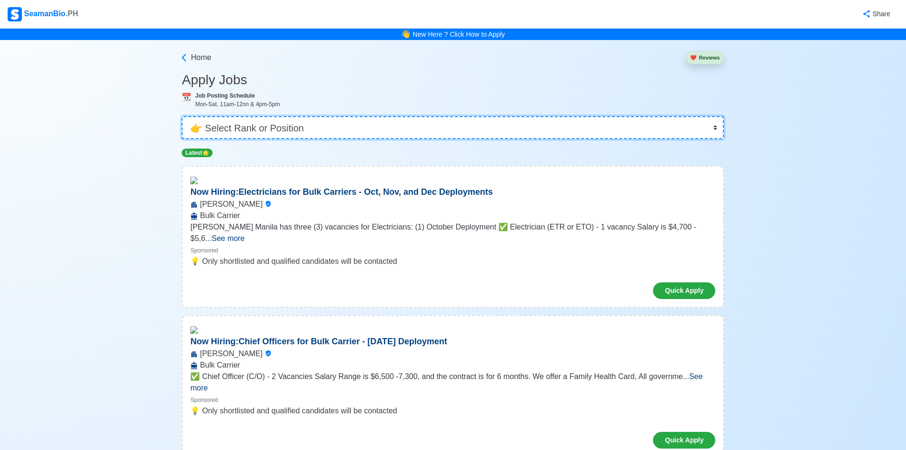
click at [511, 132] on select "👉 Select Rank or Position Master Chief Officer 2nd Officer 3rd Officer Junior O…" at bounding box center [453, 127] width 542 height 23
select select "Ordinary [PERSON_NAME]"
click at [185, 116] on select "👉 Select Rank or Position Master Chief Officer 2nd Officer 3rd Officer Junior O…" at bounding box center [453, 127] width 542 height 23
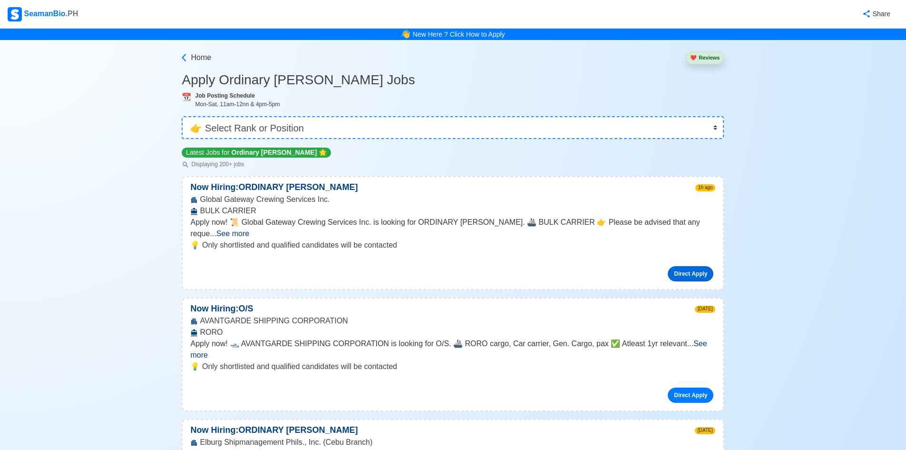
click at [685, 266] on link "Direct Apply" at bounding box center [691, 273] width 46 height 15
click at [688, 266] on link "Direct Apply" at bounding box center [691, 273] width 46 height 15
click at [693, 266] on link "Direct Apply" at bounding box center [691, 273] width 46 height 15
click at [681, 387] on link "Direct Apply" at bounding box center [691, 394] width 46 height 15
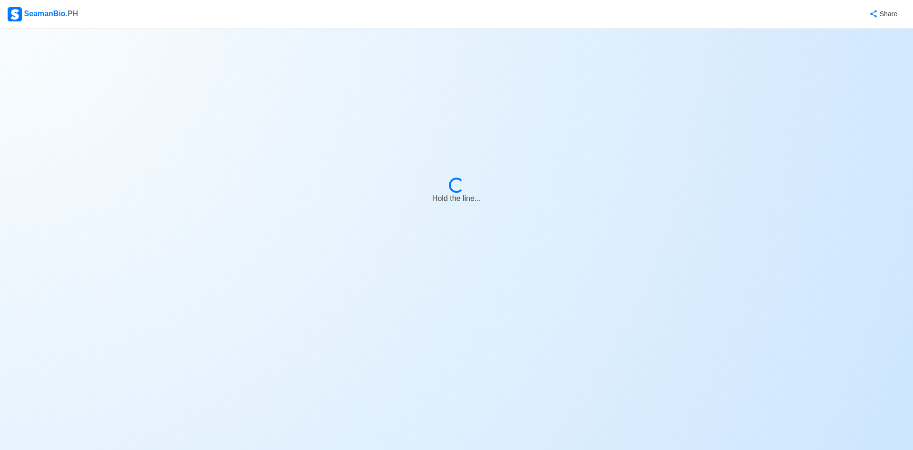
select select "Ordinary [PERSON_NAME]"
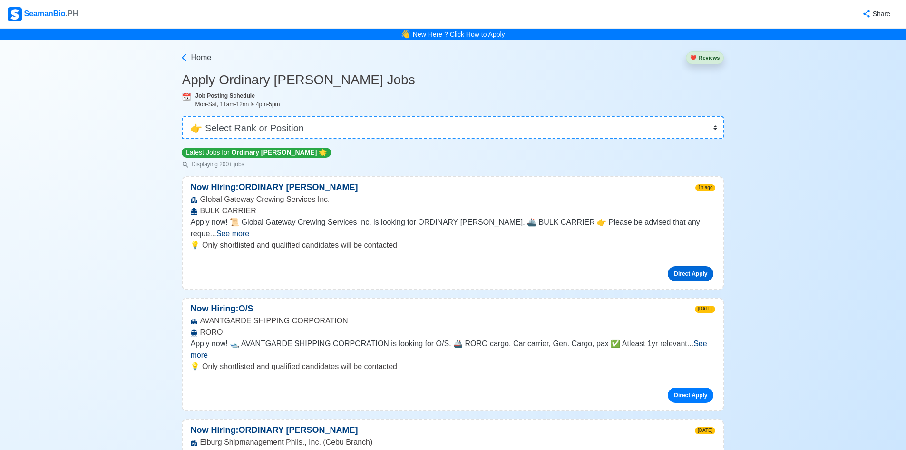
click at [700, 266] on link "Direct Apply" at bounding box center [691, 273] width 46 height 15
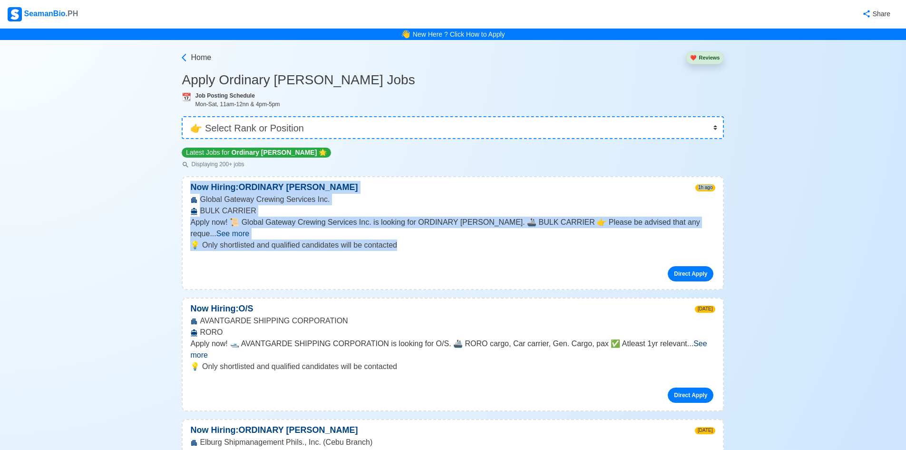
drag, startPoint x: 191, startPoint y: 187, endPoint x: 412, endPoint y: 236, distance: 225.9
click at [412, 236] on div "Now Hiring: ORDINARY [PERSON_NAME] 1h ago Global Gateway Crewing Services Inc. …" at bounding box center [453, 233] width 542 height 114
copy div "Now Hiring: ORDINARY [PERSON_NAME] 1h ago Global Gateway Crewing Services Inc. …"
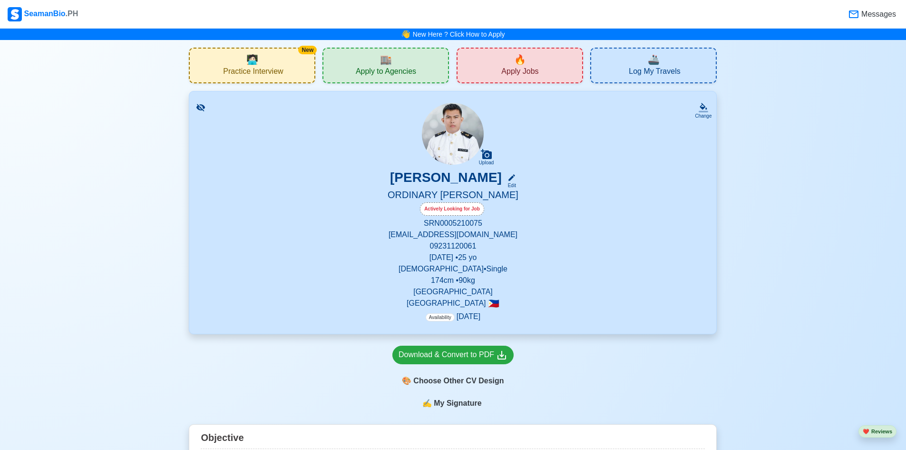
click at [387, 63] on span "🏬" at bounding box center [386, 59] width 12 height 14
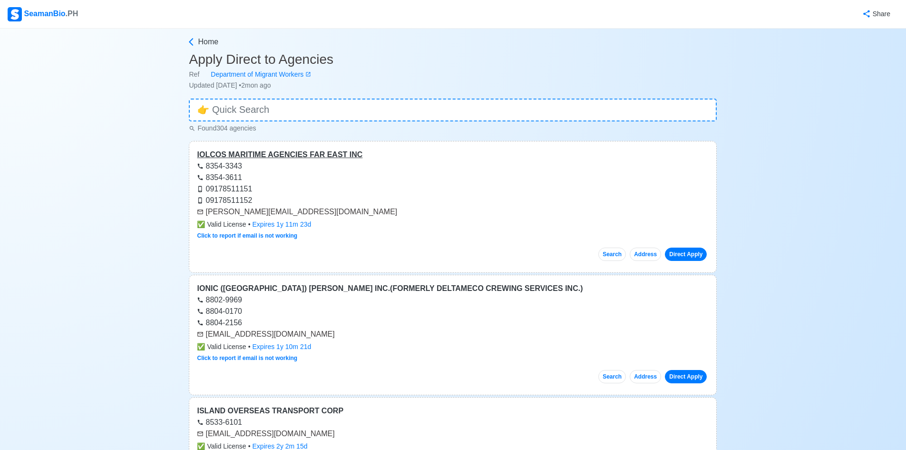
click at [282, 151] on div "IOLCOS MARITIME AGENCIES FAR EAST INC" at bounding box center [453, 154] width 512 height 11
click at [681, 255] on link "Direct Apply" at bounding box center [686, 253] width 42 height 13
click at [232, 235] on link "Click to report if email is not working" at bounding box center [247, 235] width 100 height 7
drag, startPoint x: 270, startPoint y: 119, endPoint x: 270, endPoint y: 110, distance: 8.6
click at [270, 119] on input at bounding box center [453, 109] width 528 height 23
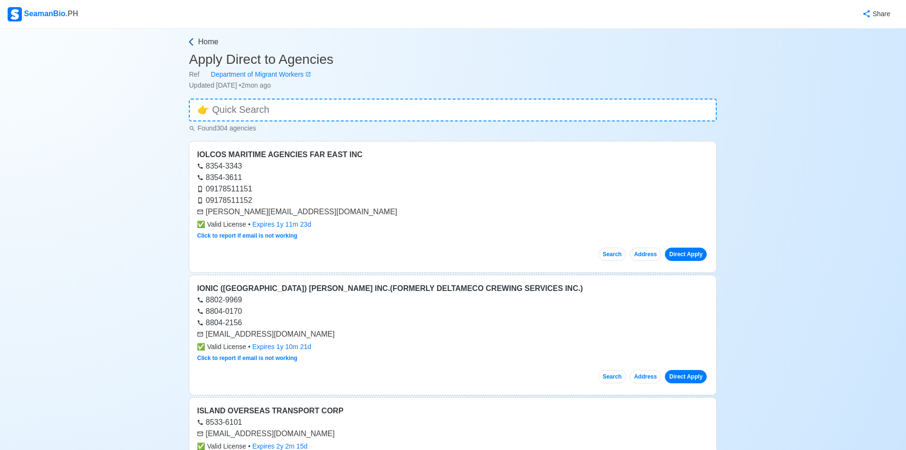
click at [205, 41] on span "Home" at bounding box center [208, 41] width 20 height 11
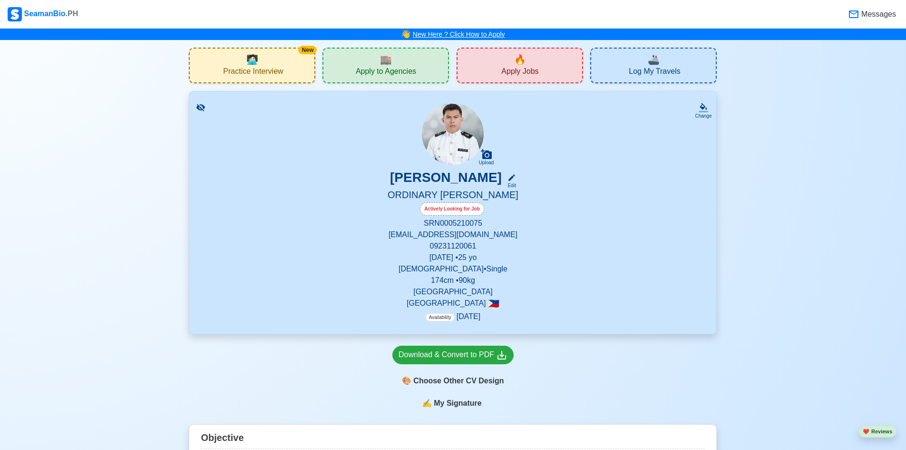
click at [488, 35] on link "New Here ? Click How to Apply" at bounding box center [459, 34] width 92 height 8
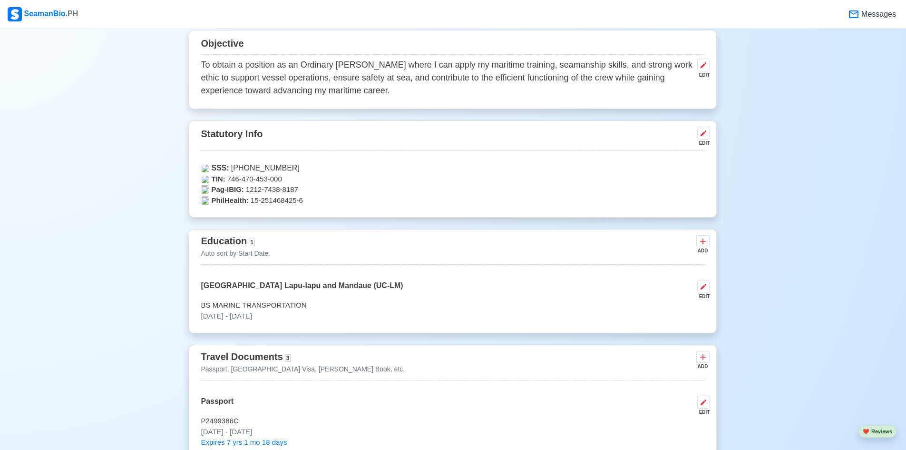
scroll to position [381, 0]
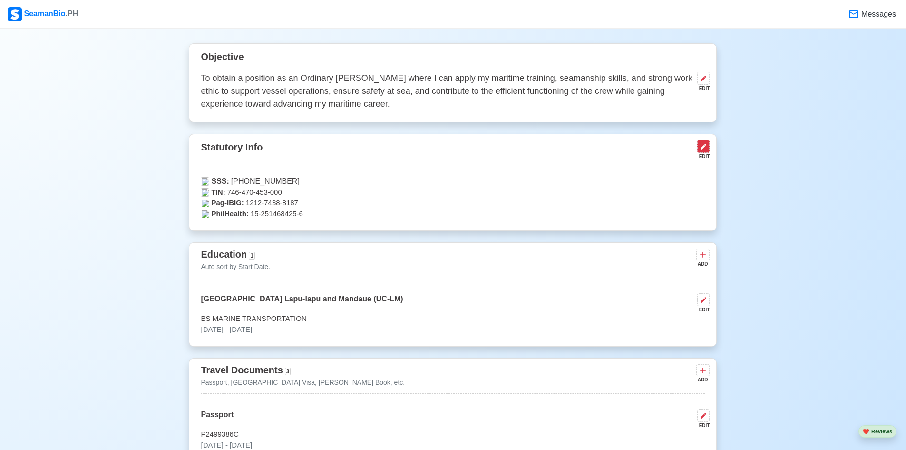
click at [703, 149] on icon at bounding box center [704, 147] width 6 height 6
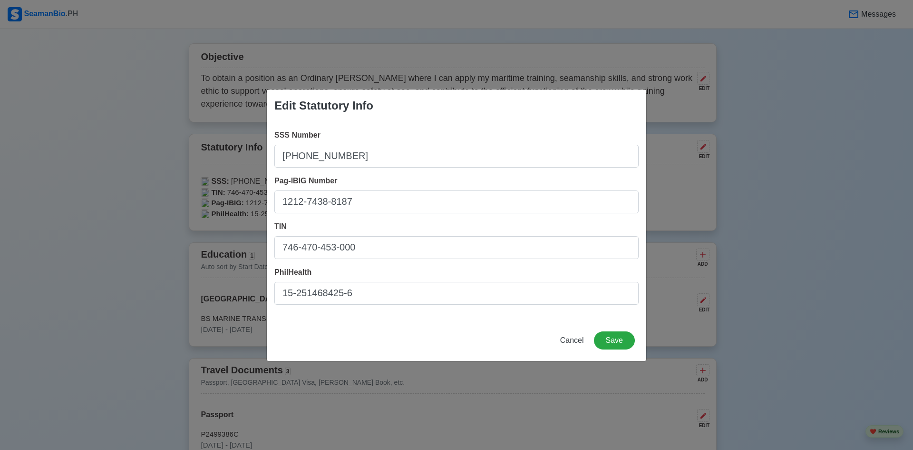
click at [667, 321] on div "Edit Statutory Info SSS Number [PHONE_NUMBER] Pag-IBIG Number 1212-7438-8187 TI…" at bounding box center [456, 225] width 913 height 450
click at [580, 340] on span "Cancel" at bounding box center [572, 340] width 24 height 8
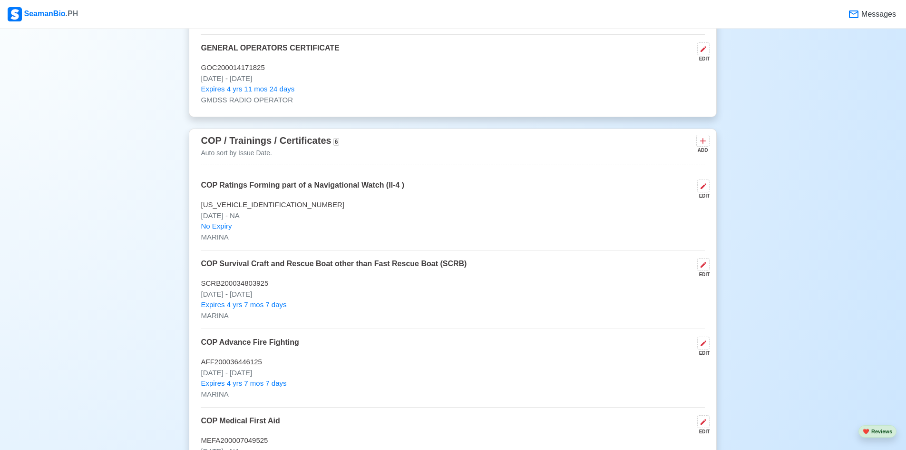
scroll to position [1570, 0]
click at [703, 145] on icon at bounding box center [704, 142] width 6 height 6
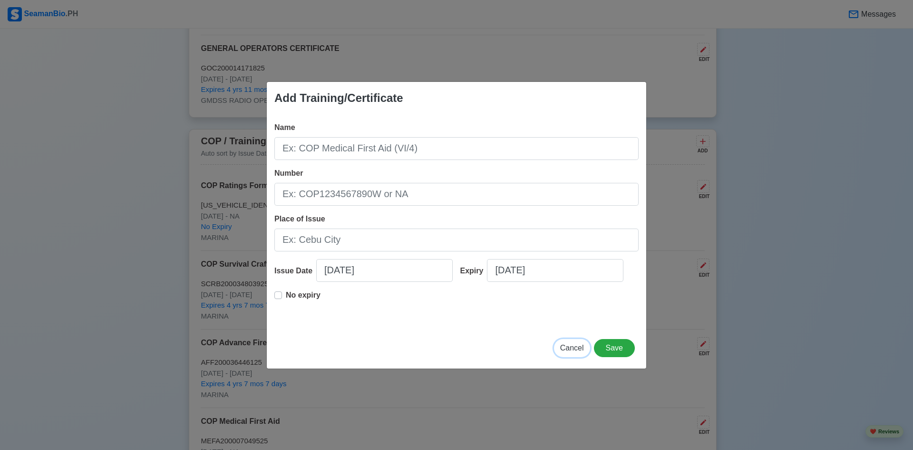
click at [567, 348] on span "Cancel" at bounding box center [572, 348] width 24 height 8
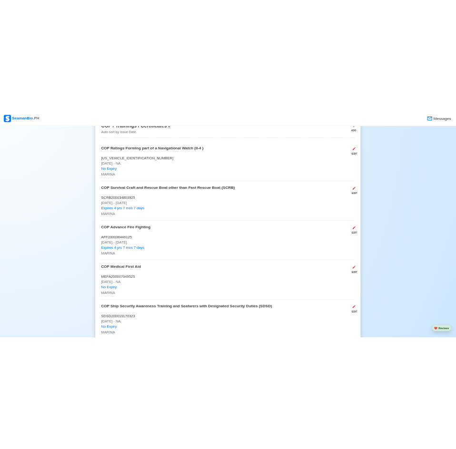
scroll to position [1665, 0]
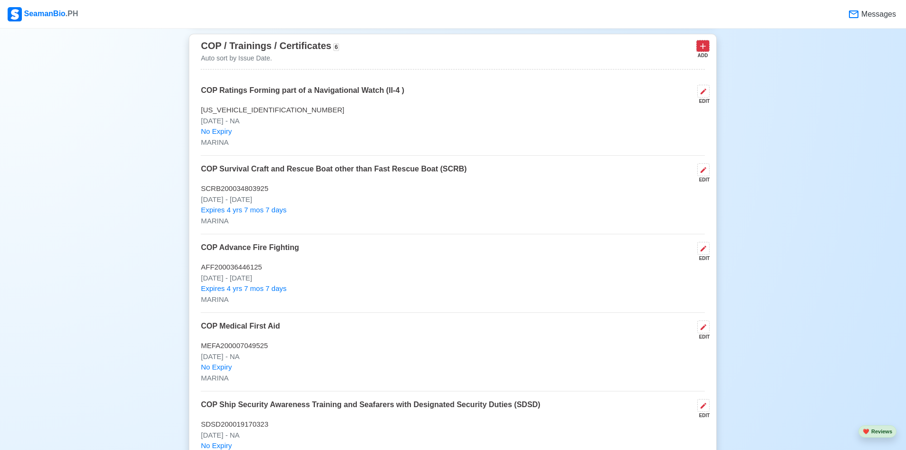
click at [697, 46] on button at bounding box center [703, 46] width 13 height 12
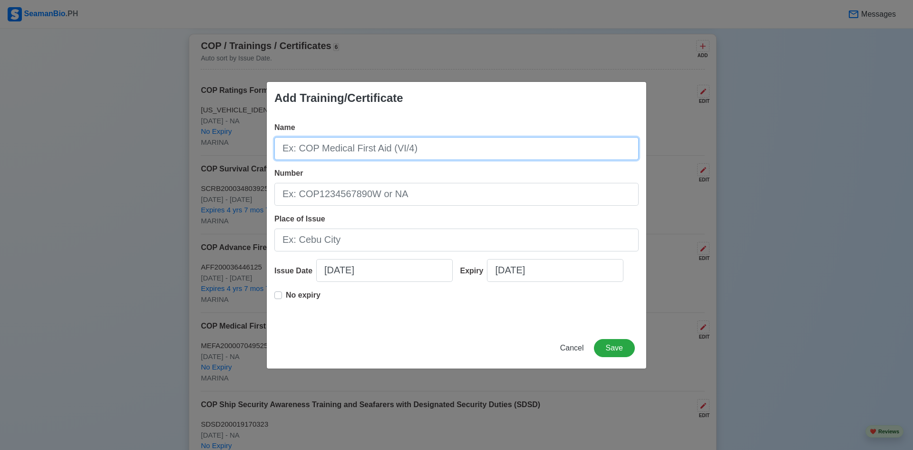
click at [461, 156] on input "Name" at bounding box center [457, 148] width 364 height 23
type input "m"
type input "MARPOL"
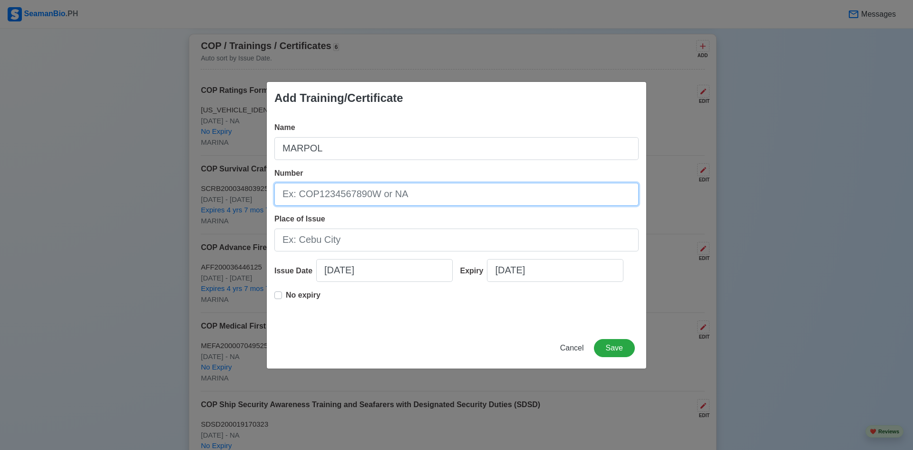
click at [338, 197] on input "Number" at bounding box center [457, 194] width 364 height 23
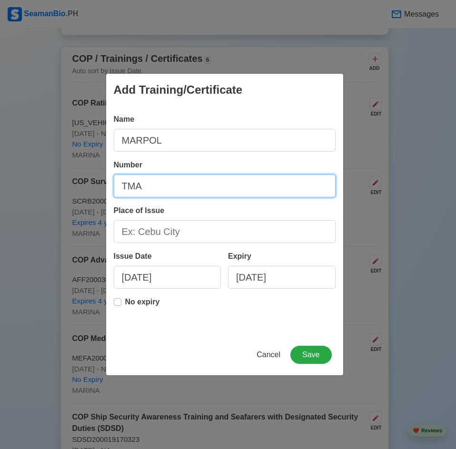
click at [219, 185] on input "TMA" at bounding box center [225, 186] width 222 height 23
type input "T"
click at [229, 189] on input "Number" at bounding box center [225, 186] width 222 height 23
paste input "TMARPOL23-00-000060"
type input "TMARPOL23-00-000060"
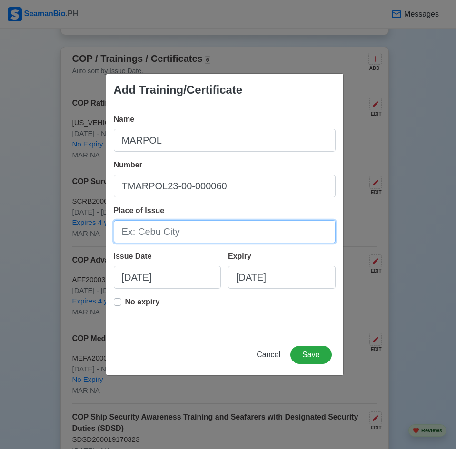
click at [291, 234] on input "Place of Issue" at bounding box center [225, 231] width 222 height 23
paste input "TRUST MARITIME TRAINING AND REVIEW SERVICES INC."
type input "TRUST MARITIME TRAINING AND REVIEW SERVICES INC."
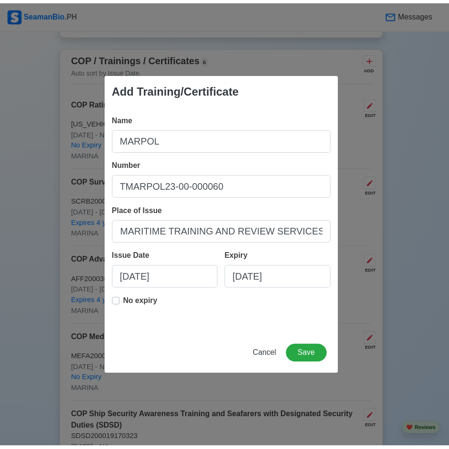
scroll to position [0, 0]
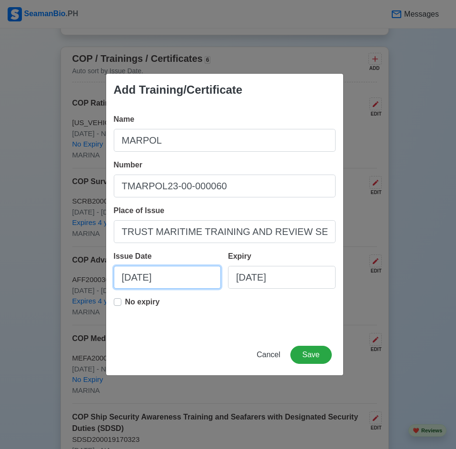
select select "****"
select select "*******"
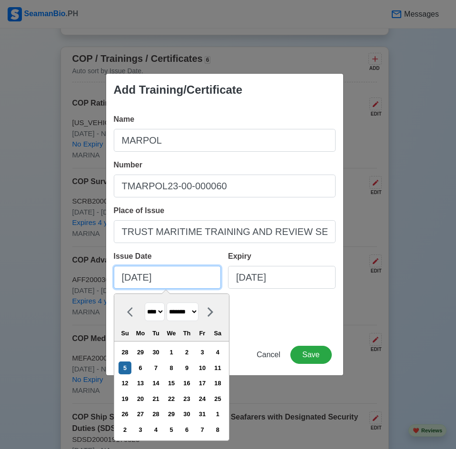
click at [158, 283] on input "[DATE]" at bounding box center [168, 277] width 108 height 23
paste input "[DATE]"
type input "10/05/[PHONE_NUMBER]"
paste input "[DATE]"
type input "[DATE]"
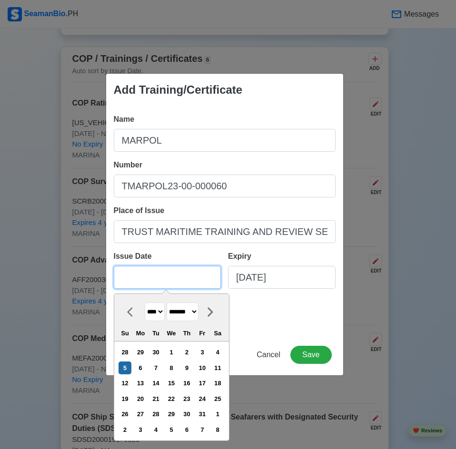
select select "****"
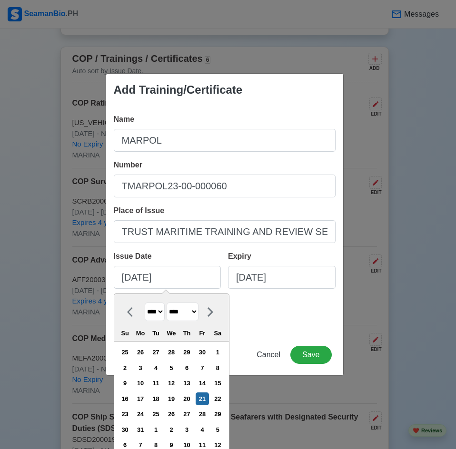
type input "[DATE]"
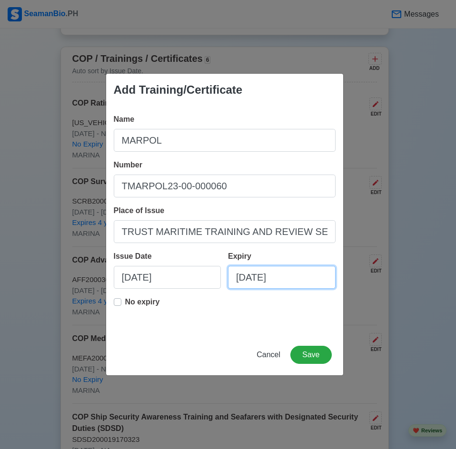
select select "****"
select select "*******"
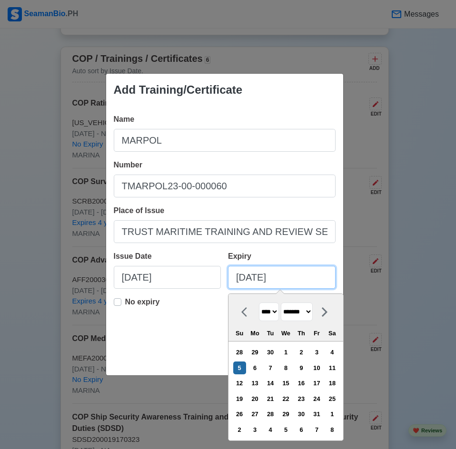
click at [281, 282] on input "[DATE]" at bounding box center [282, 277] width 108 height 23
click at [290, 284] on input "[DATE]" at bounding box center [282, 277] width 108 height 23
paste input "[DATE]"
type input "[DATE]"
select select "****"
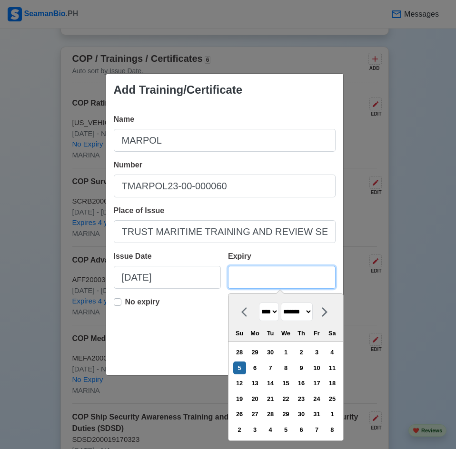
select select "****"
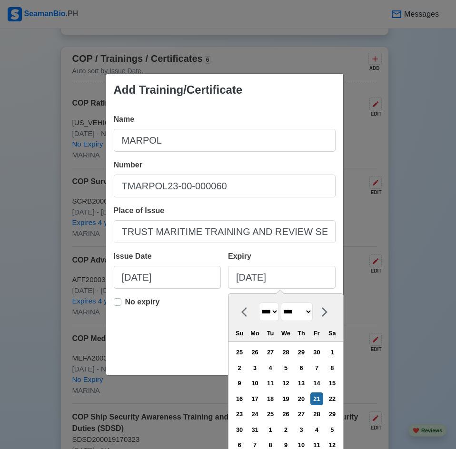
type input "[DATE]"
click at [348, 255] on div "Add Training/Certificate Name MARPOL Number TMARPOL23-00-000060 Place of Issue …" at bounding box center [228, 224] width 456 height 449
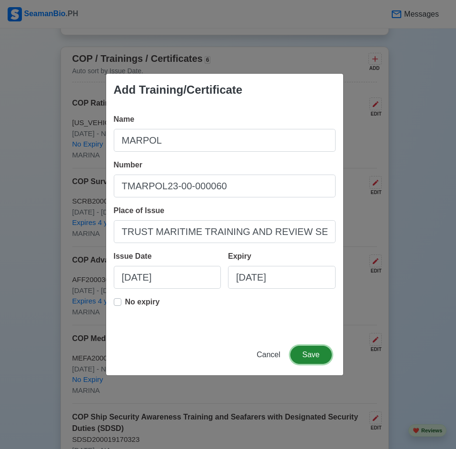
click at [307, 356] on button "Save" at bounding box center [310, 355] width 41 height 18
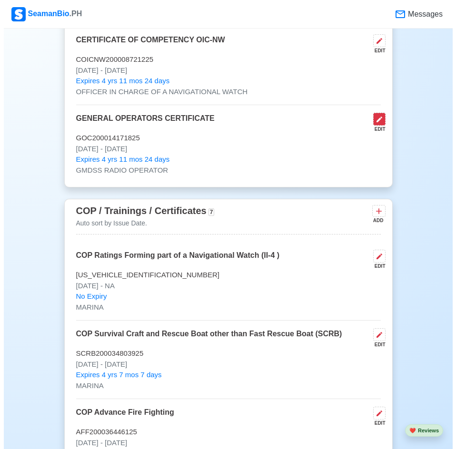
scroll to position [1522, 0]
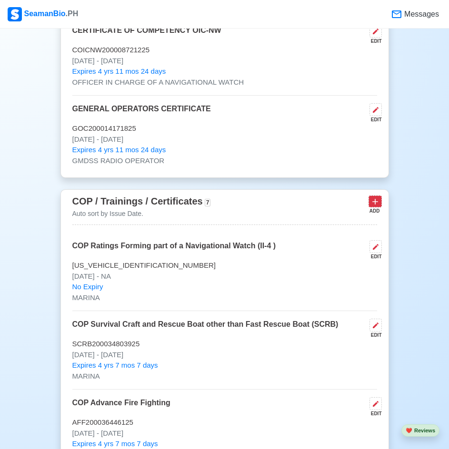
click at [374, 205] on icon at bounding box center [375, 202] width 6 height 6
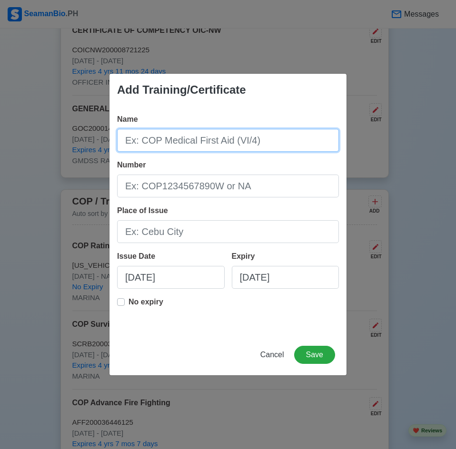
click at [274, 140] on input "Name" at bounding box center [228, 140] width 222 height 23
paste input "ISM CODE FAMILIARIZATION"
type input "ISM CODE FAMILIARIZATION"
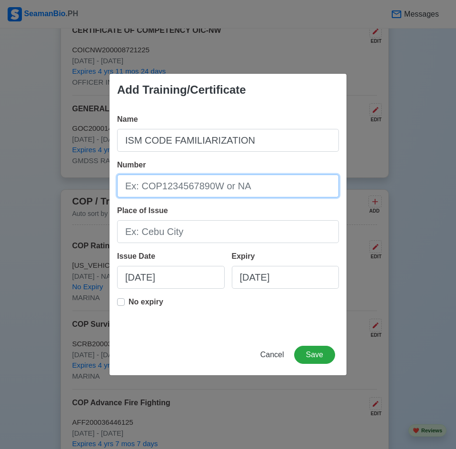
click at [290, 186] on input "Number" at bounding box center [228, 186] width 222 height 23
paste input "TISM23-00-000025"
type input "TISM23-00-000025"
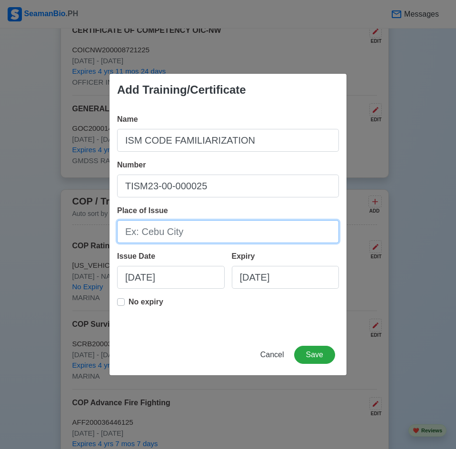
click at [262, 238] on input "Place of Issue" at bounding box center [228, 231] width 222 height 23
paste input "TRUST MARITIME TRAINING AND REVIEW SERVICES INC."
type input "TRUST MARITIME TRAINING AND REVIEW SERVICES INC."
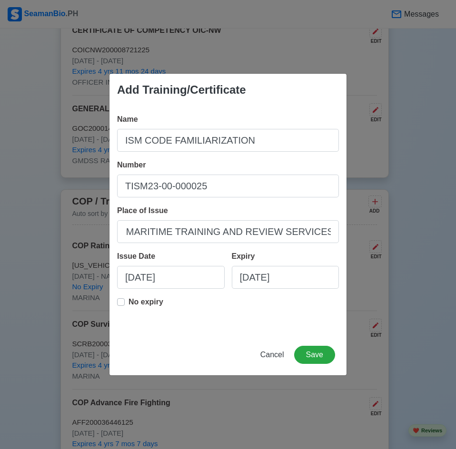
scroll to position [0, 0]
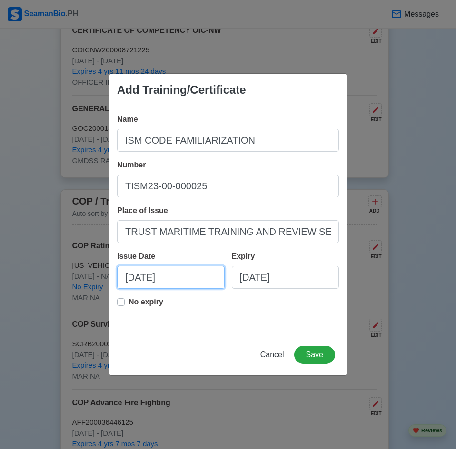
click at [191, 276] on input "[DATE]" at bounding box center [171, 277] width 108 height 23
select select "****"
select select "*******"
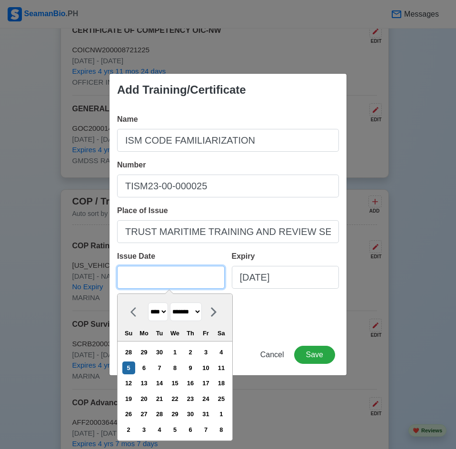
paste input "[DATE]"
type input "[DATE]"
select select "****"
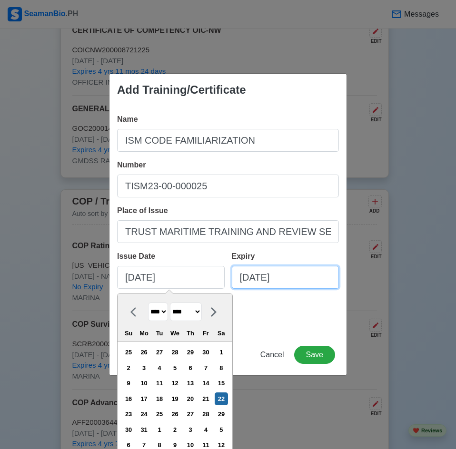
type input "[DATE]"
click at [280, 277] on input "[DATE]" at bounding box center [286, 277] width 108 height 23
select select "****"
select select "*******"
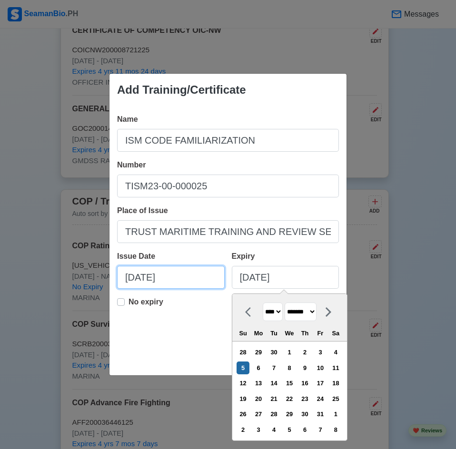
select select "****"
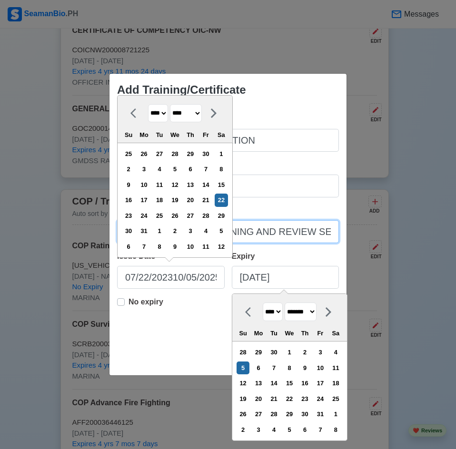
type input "07/22/202310/05/2025"
type input "[DATE]"
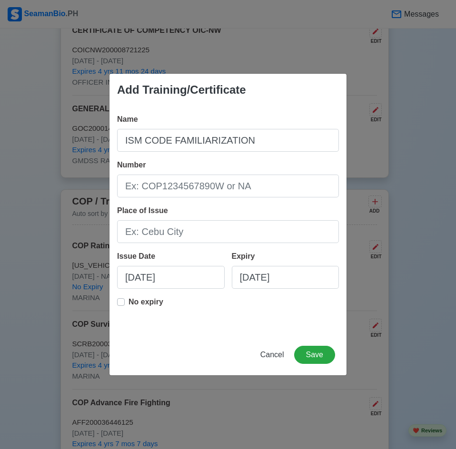
click at [421, 323] on div "Add Training/Certificate Name ISM CODE FAMILIARIZATION Number Place of Issue Is…" at bounding box center [228, 224] width 456 height 449
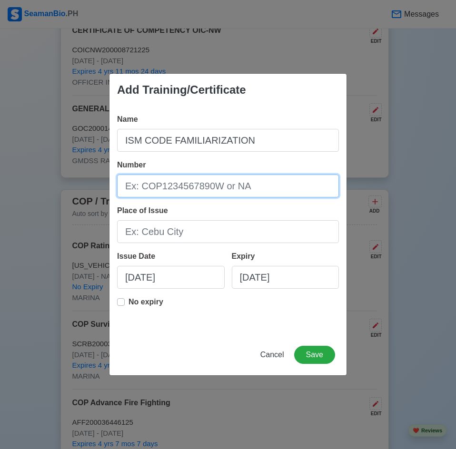
click at [264, 189] on input "Number" at bounding box center [228, 186] width 222 height 23
click at [278, 183] on input "Number" at bounding box center [228, 186] width 222 height 23
paste input "TISM23-00-000025"
type input "TISM23-00-000025"
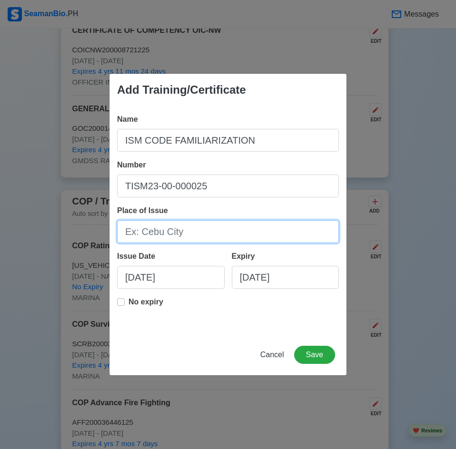
click at [222, 227] on input "Place of Issue" at bounding box center [228, 231] width 222 height 23
paste input "TRUST MARITIME TRAINING AND REVIEW SERVICES INC."
type input "TRUST MARITIME TRAINING AND REVIEW SERVICES INC."
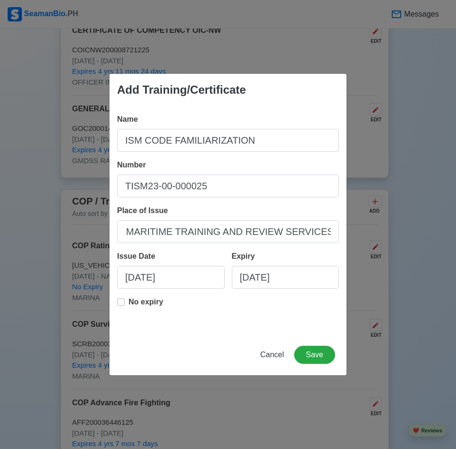
scroll to position [0, 0]
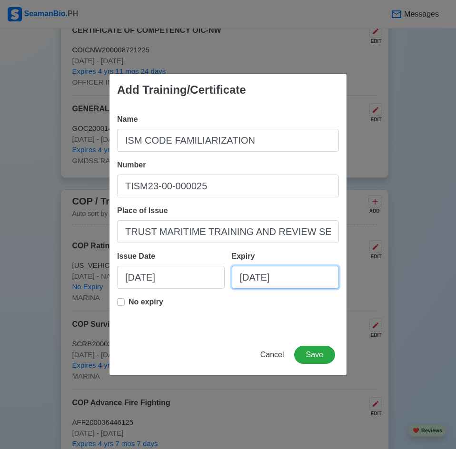
select select "****"
select select "*******"
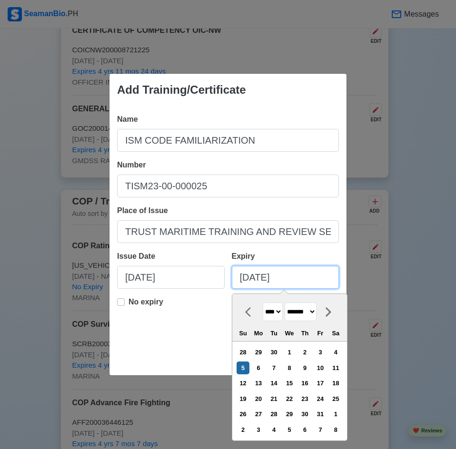
click at [295, 277] on input "[DATE]" at bounding box center [286, 277] width 108 height 23
paste input "[DATE]"
type input "[DATE]"
select select "****"
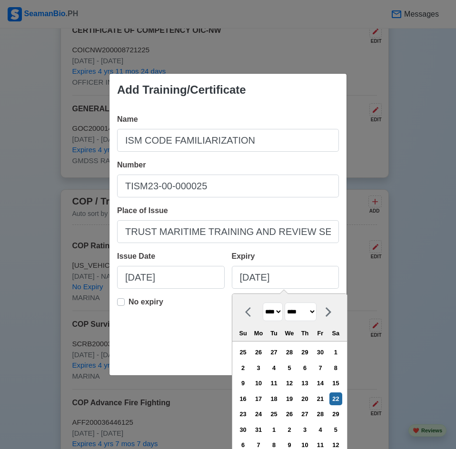
type input "[DATE]"
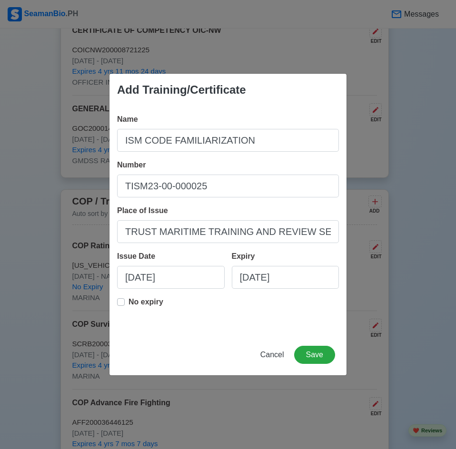
click at [372, 285] on div "Add Training/Certificate Name ISM CODE FAMILIARIZATION Number TISM23-00-000025 …" at bounding box center [228, 224] width 456 height 449
click at [310, 352] on button "Save" at bounding box center [314, 355] width 41 height 18
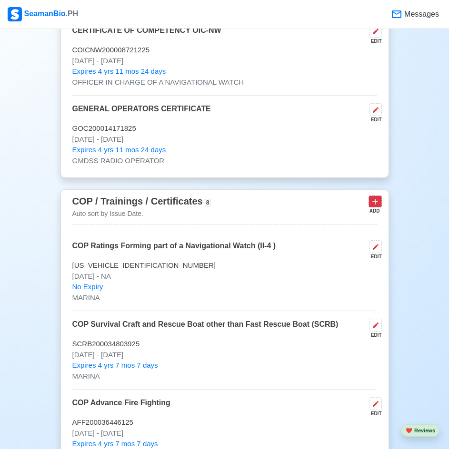
click at [375, 206] on icon at bounding box center [375, 202] width 10 height 10
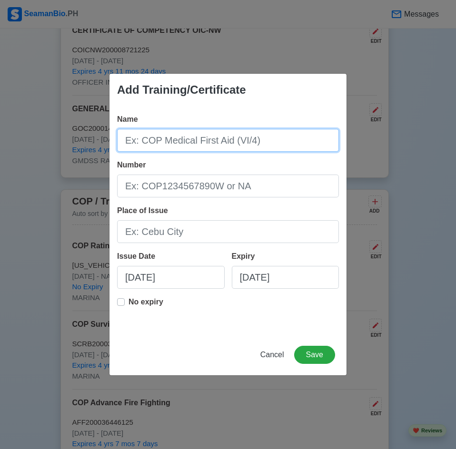
click at [217, 141] on input "Name" at bounding box center [228, 140] width 222 height 23
paste input "CCM DOMESTIC"
type input "CCM DOMESTIC"
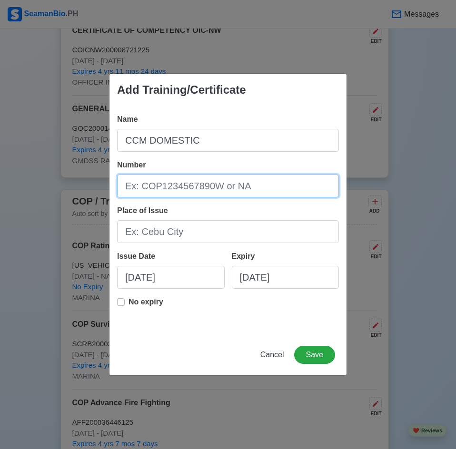
drag, startPoint x: 240, startPoint y: 176, endPoint x: 242, endPoint y: 186, distance: 10.2
click at [242, 185] on input "Number" at bounding box center [228, 186] width 222 height 23
paste input "TCCM23-00-000082"
type input "TCCM23-00-000082"
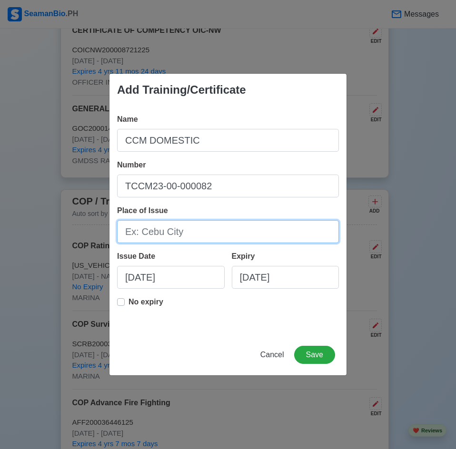
click at [269, 236] on input "Place of Issue" at bounding box center [228, 231] width 222 height 23
paste input "TRUST MARITIME TRAINING AND REVIEW SERVICES INC."
type input "TRUST MARITIME TRAINING AND REVIEW SERVICES INC."
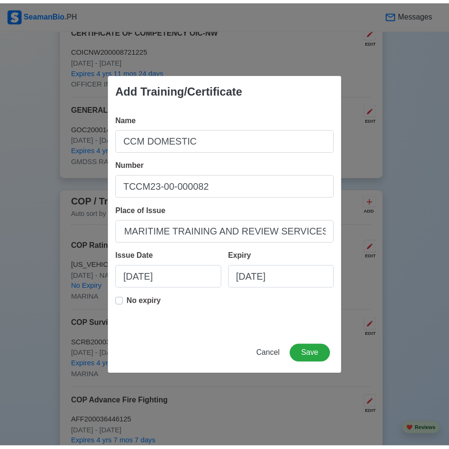
scroll to position [0, 0]
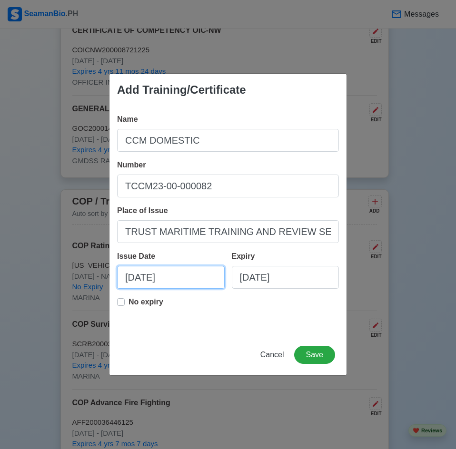
click at [152, 281] on input "[DATE]" at bounding box center [171, 277] width 108 height 23
select select "****"
select select "*******"
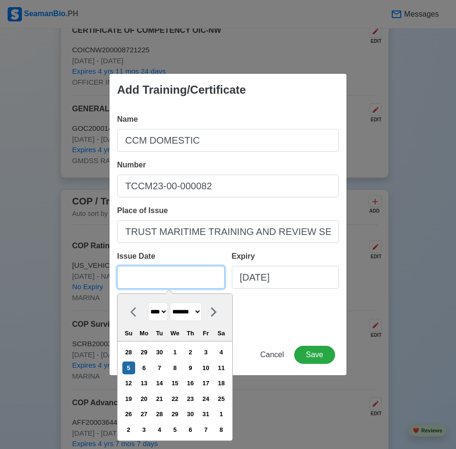
paste input "[DATE]"
type input "[DATE]"
select select "****"
select select "******"
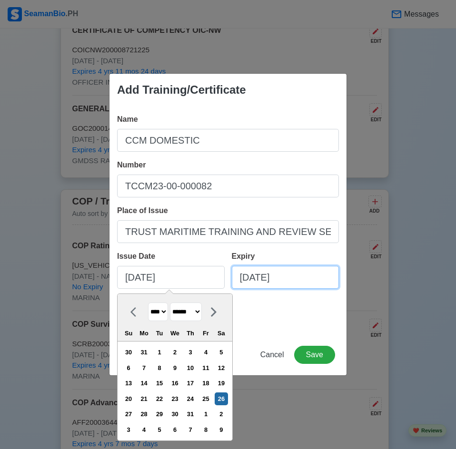
type input "[DATE]"
select select "****"
select select "*******"
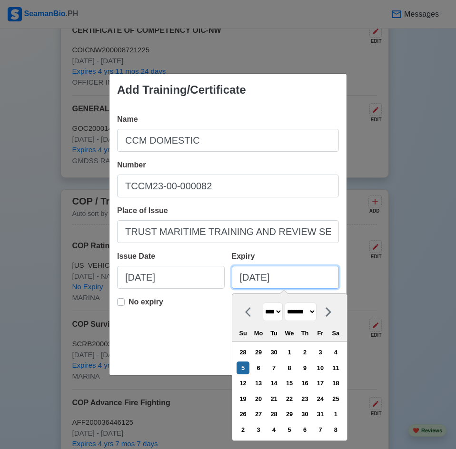
click at [304, 282] on input "[DATE]" at bounding box center [286, 277] width 108 height 23
paste input "[DATE]"
type input "[DATE]"
select select "****"
select select "******"
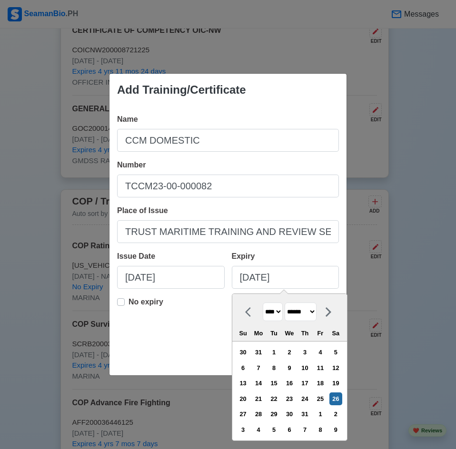
type input "[DATE]"
click at [363, 161] on div "Add Training/Certificate Name CCM DOMESTIC Number TCCM23-00-000082 Place of Iss…" at bounding box center [228, 224] width 456 height 449
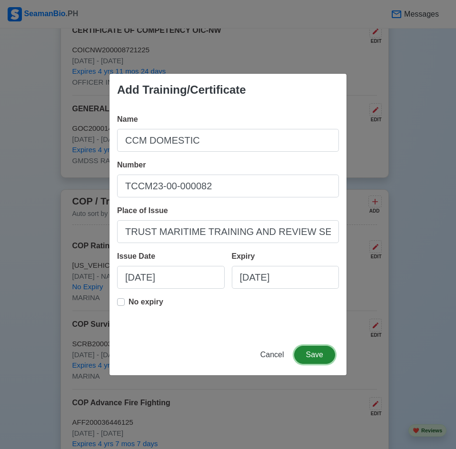
click at [305, 358] on button "Save" at bounding box center [314, 355] width 41 height 18
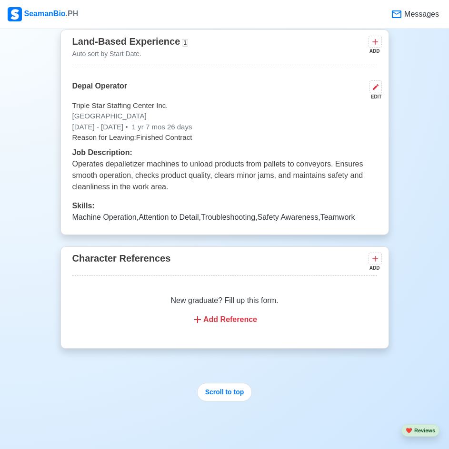
scroll to position [2780, 0]
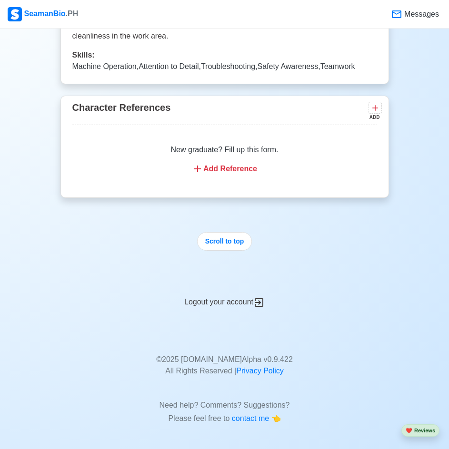
click at [233, 167] on div "Add Reference" at bounding box center [225, 168] width 282 height 11
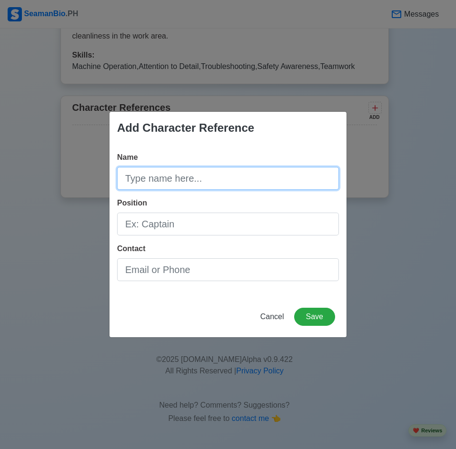
click at [256, 176] on input "Name" at bounding box center [228, 178] width 222 height 23
paste input "HALONA [PERSON_NAME]"
type input "HALONA [PERSON_NAME]"
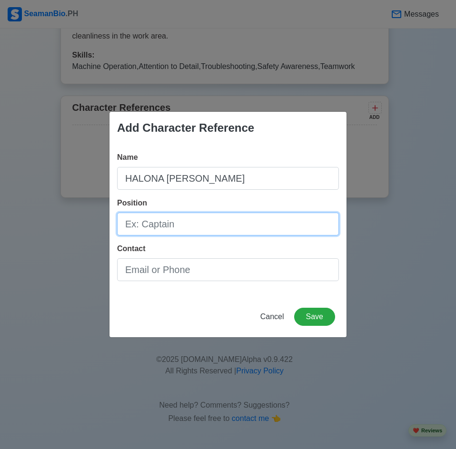
click at [254, 220] on input "Position" at bounding box center [228, 224] width 222 height 23
paste input "CORPORATE SECRETARY"
type input "CORPORATE SECRETARY"
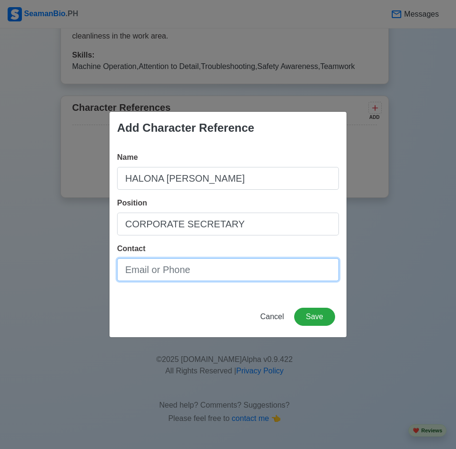
click at [278, 270] on input "Contact" at bounding box center [228, 269] width 222 height 23
paste input "[EMAIL_ADDRESS][DOMAIN_NAME]"
type input "[EMAIL_ADDRESS][DOMAIN_NAME]"
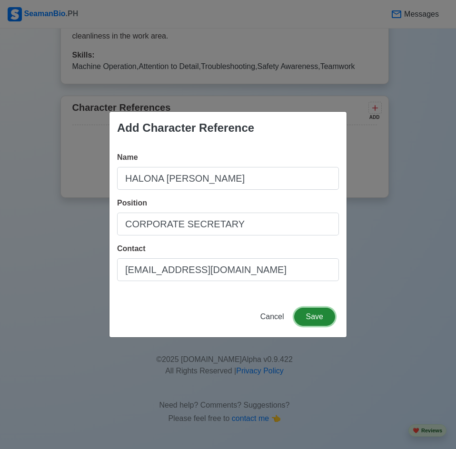
click at [314, 319] on button "Save" at bounding box center [314, 317] width 41 height 18
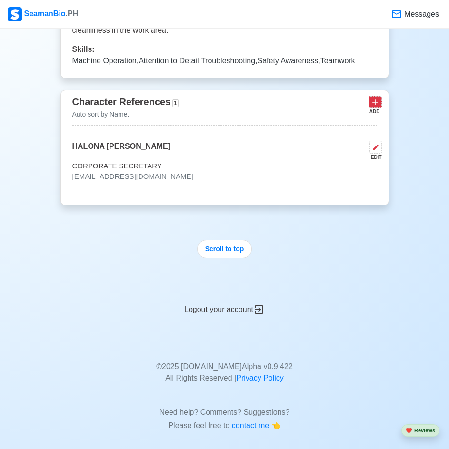
click at [376, 106] on icon at bounding box center [375, 103] width 10 height 10
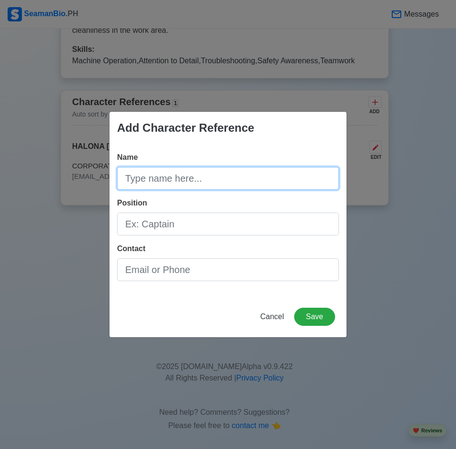
click at [203, 181] on input "Name" at bounding box center [228, 178] width 222 height 23
paste input "[PERSON_NAME]"
type input "[PERSON_NAME]"
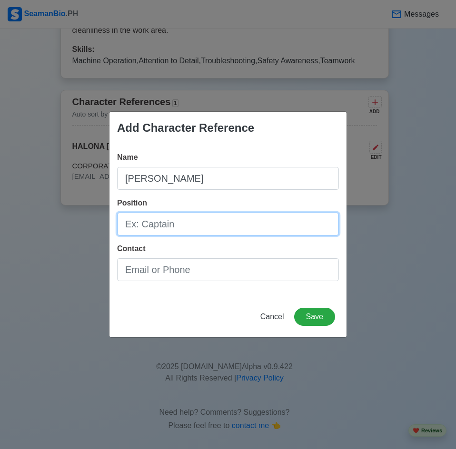
click at [216, 221] on input "Position" at bounding box center [228, 224] width 222 height 23
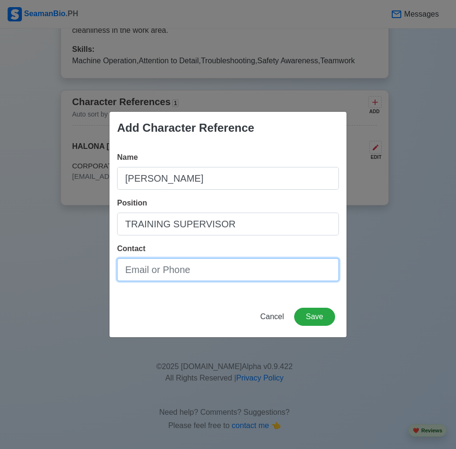
click at [198, 278] on input "Contact" at bounding box center [228, 269] width 222 height 23
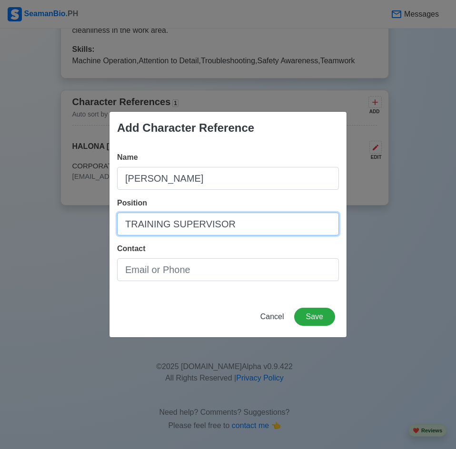
click at [241, 225] on input "TRAINING SUPERVISOR" at bounding box center [228, 224] width 222 height 23
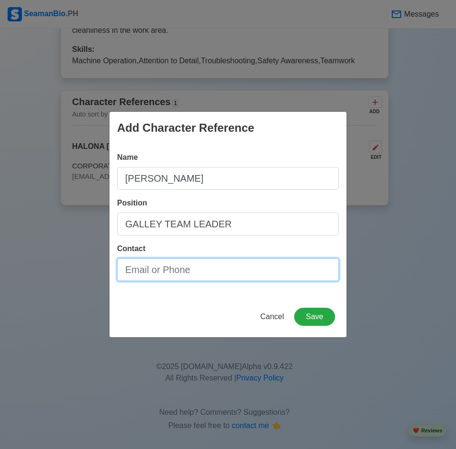
click at [210, 267] on input "Contact" at bounding box center [228, 269] width 222 height 23
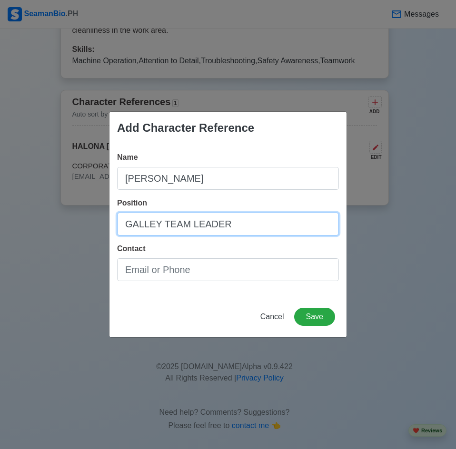
click at [243, 227] on input "GALLEY TEAM LEADER" at bounding box center [228, 224] width 222 height 23
type input "GALLEY TEAM LEADER P&O CRUISES"
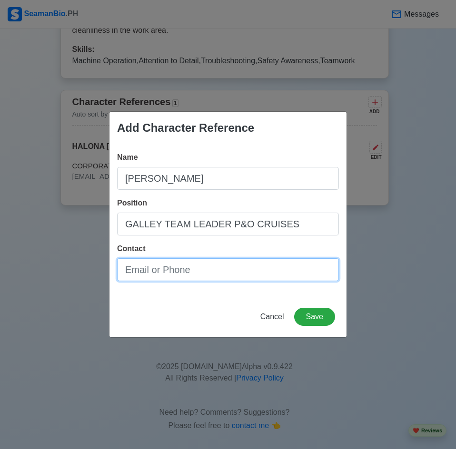
click at [230, 268] on input "Contact" at bounding box center [228, 269] width 222 height 23
type input "E"
type input "[EMAIL_ADDRESS][DOMAIN_NAME]"
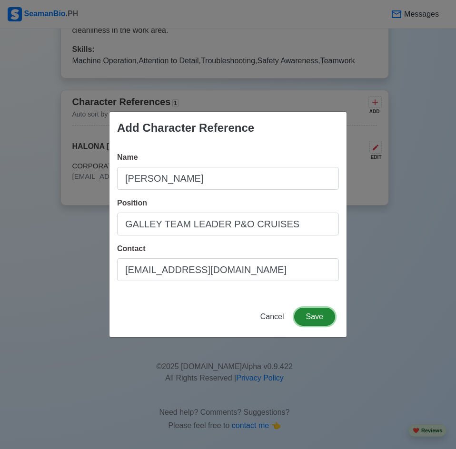
click at [324, 315] on button "Save" at bounding box center [314, 317] width 41 height 18
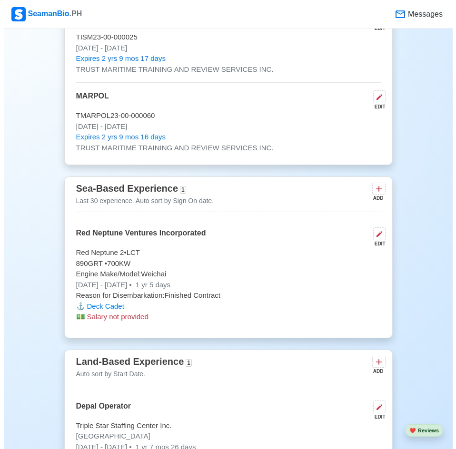
scroll to position [2304, 0]
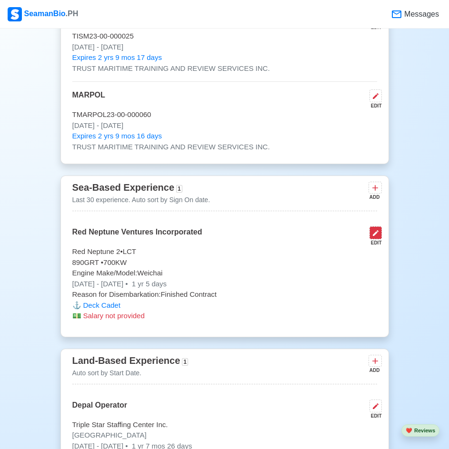
click at [379, 237] on icon at bounding box center [376, 233] width 8 height 8
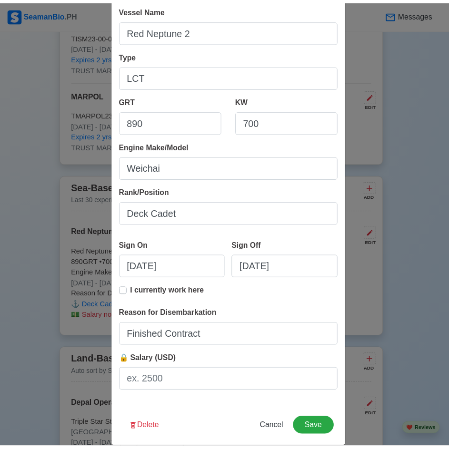
scroll to position [108, 0]
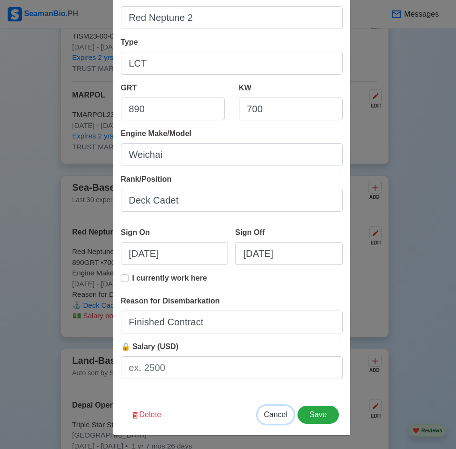
click at [274, 417] on span "Cancel" at bounding box center [276, 415] width 24 height 8
type input "[DATE]"
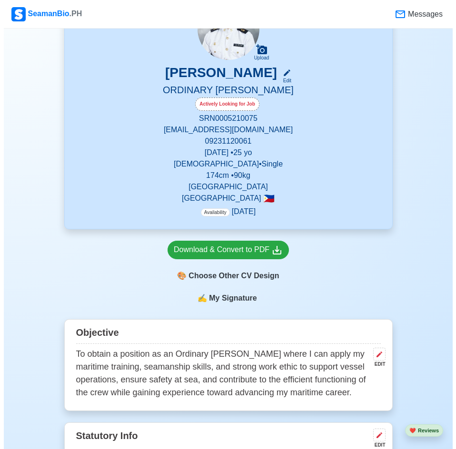
scroll to position [0, 0]
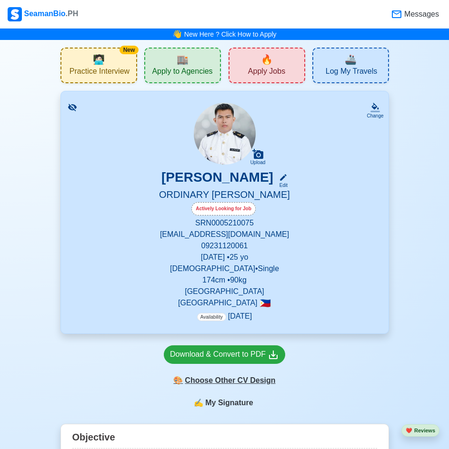
click at [238, 381] on div "🎨 Choose Other CV Design" at bounding box center [224, 381] width 121 height 18
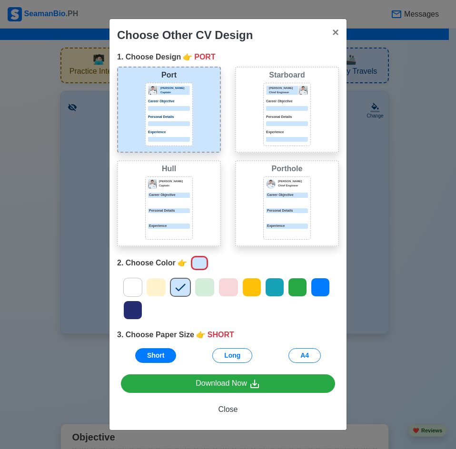
click at [279, 283] on icon at bounding box center [274, 287] width 14 height 14
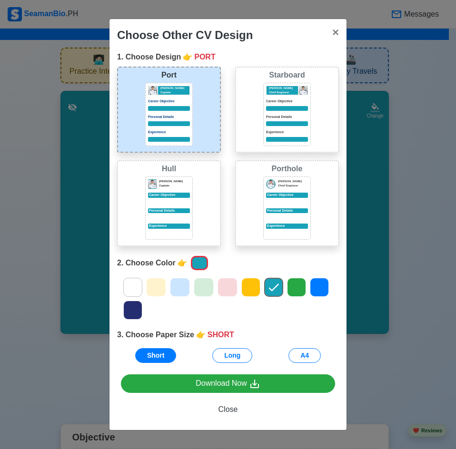
click at [300, 282] on icon at bounding box center [296, 287] width 14 height 14
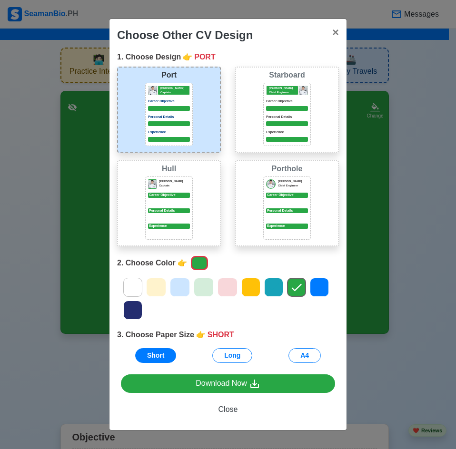
click at [324, 285] on icon at bounding box center [319, 288] width 10 height 8
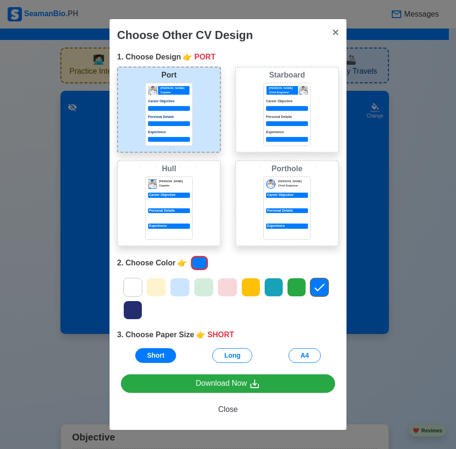
click at [285, 282] on div at bounding box center [228, 299] width 236 height 46
click at [272, 285] on icon at bounding box center [273, 287] width 14 height 14
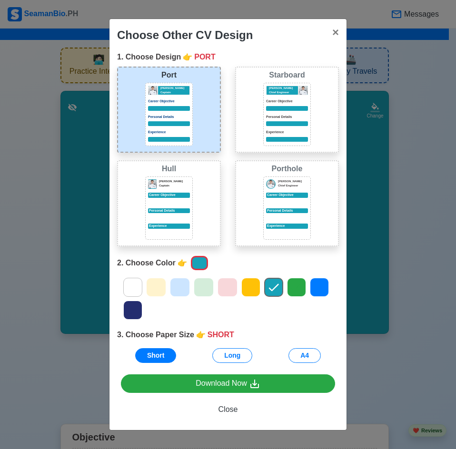
click at [272, 186] on img at bounding box center [270, 184] width 9 height 9
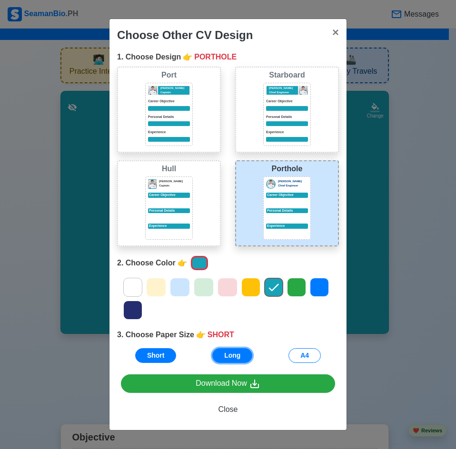
drag, startPoint x: 247, startPoint y: 352, endPoint x: 252, endPoint y: 357, distance: 6.4
click at [247, 352] on button "Long" at bounding box center [232, 355] width 40 height 15
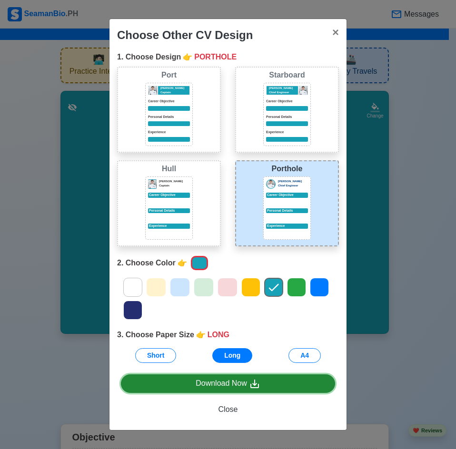
click at [265, 383] on link "Download Now" at bounding box center [228, 383] width 214 height 19
